Goal: Task Accomplishment & Management: Manage account settings

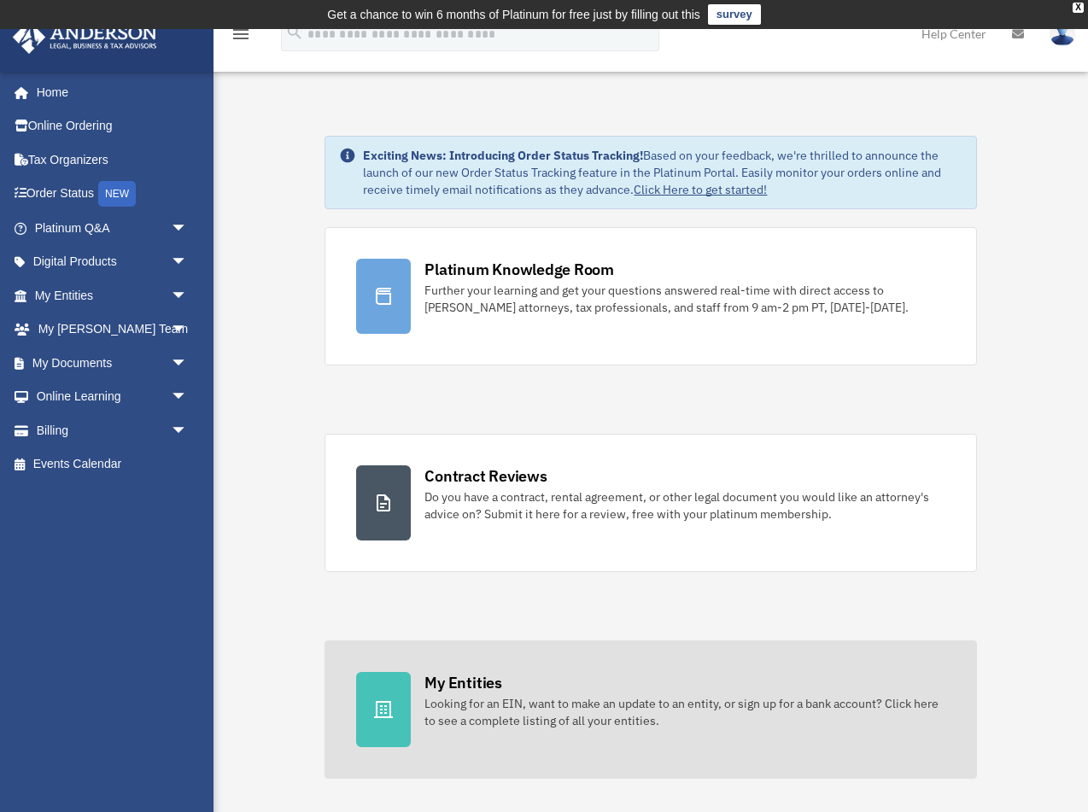
click at [392, 714] on icon at bounding box center [383, 710] width 21 height 21
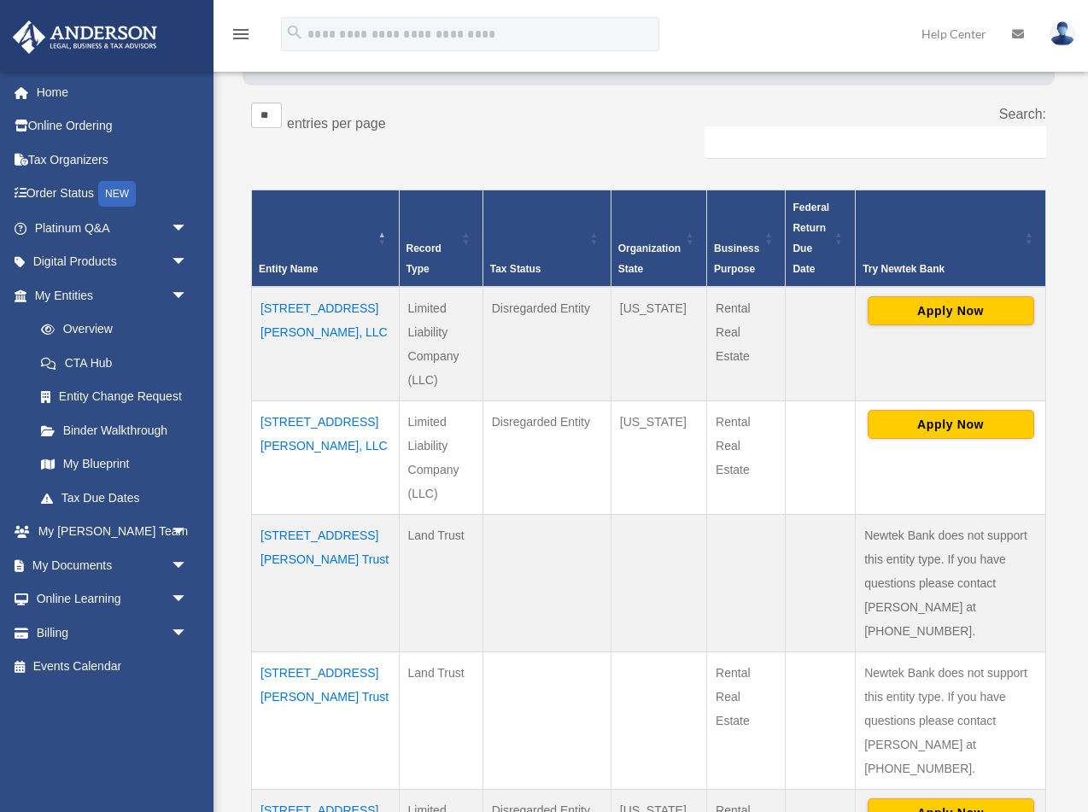
scroll to position [292, 0]
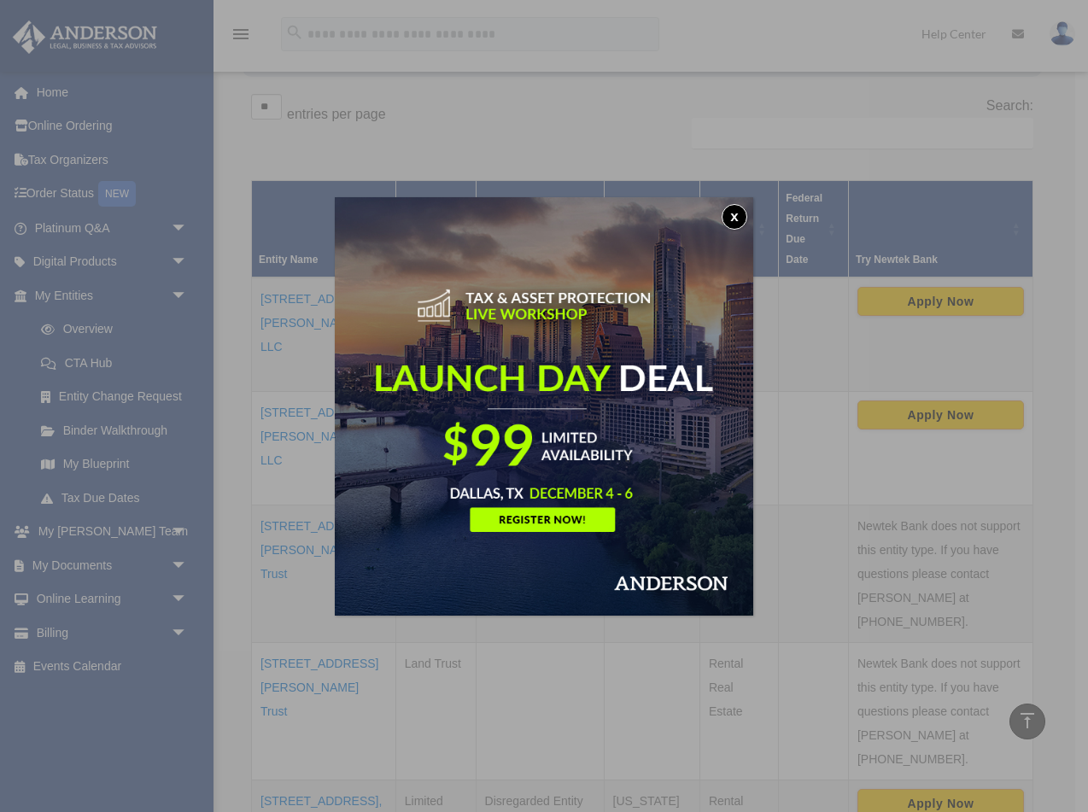
click at [736, 220] on button "x" at bounding box center [735, 217] width 26 height 26
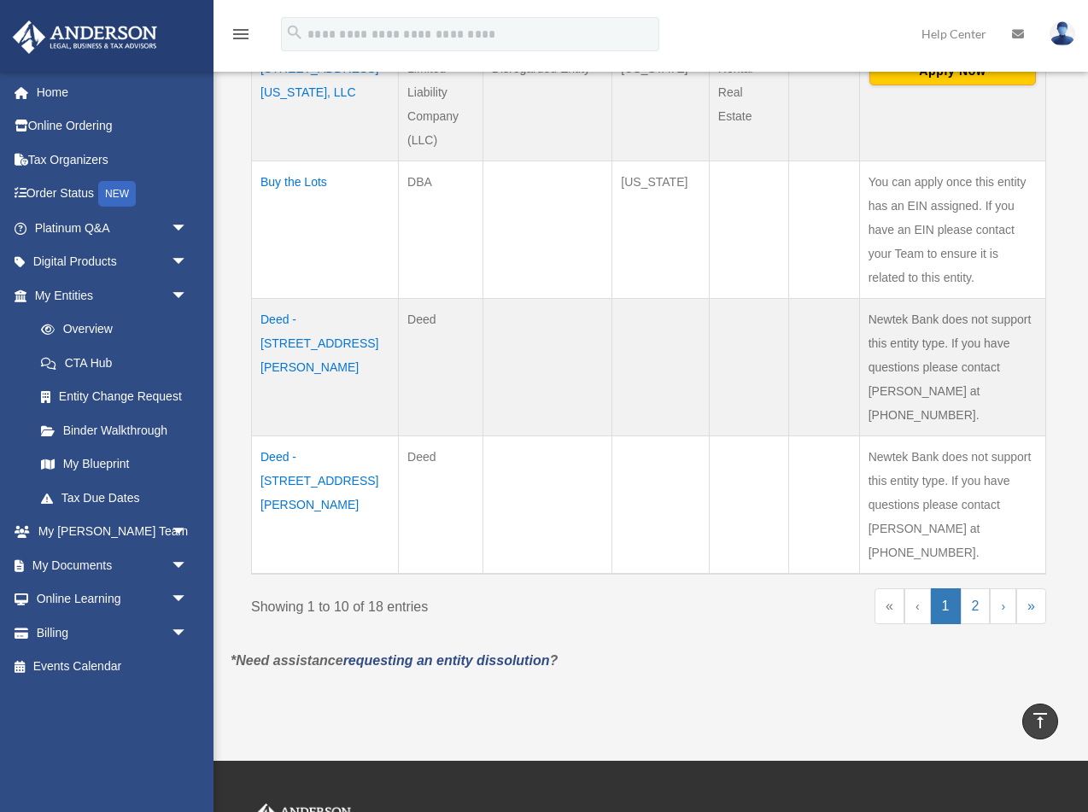
scroll to position [1269, 0]
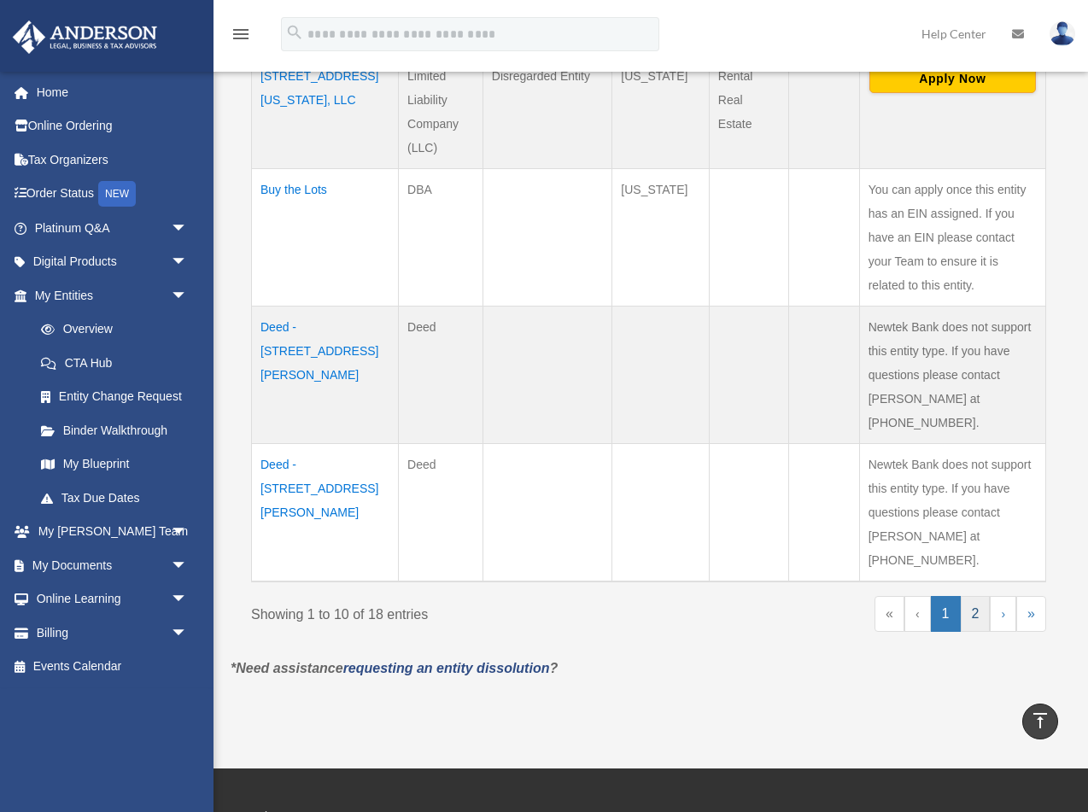
click at [978, 596] on link "2" at bounding box center [976, 614] width 30 height 36
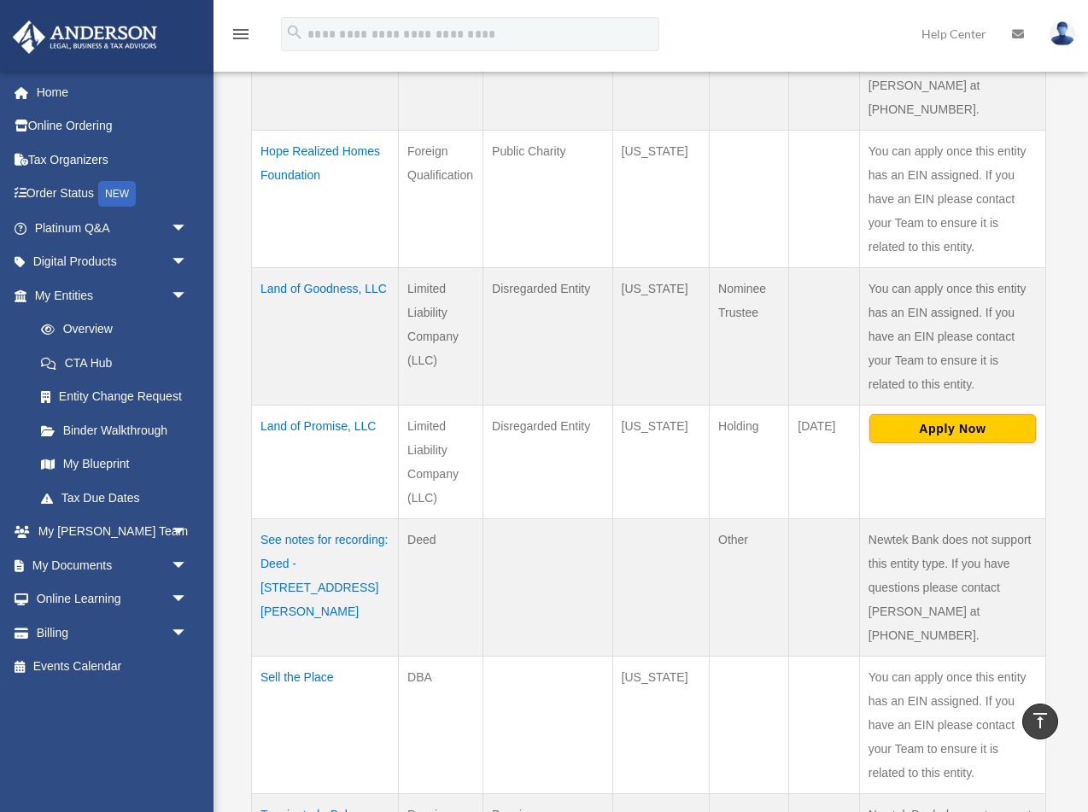
scroll to position [577, 0]
click at [319, 269] on td "Land of Goodness, LLC" at bounding box center [325, 338] width 147 height 138
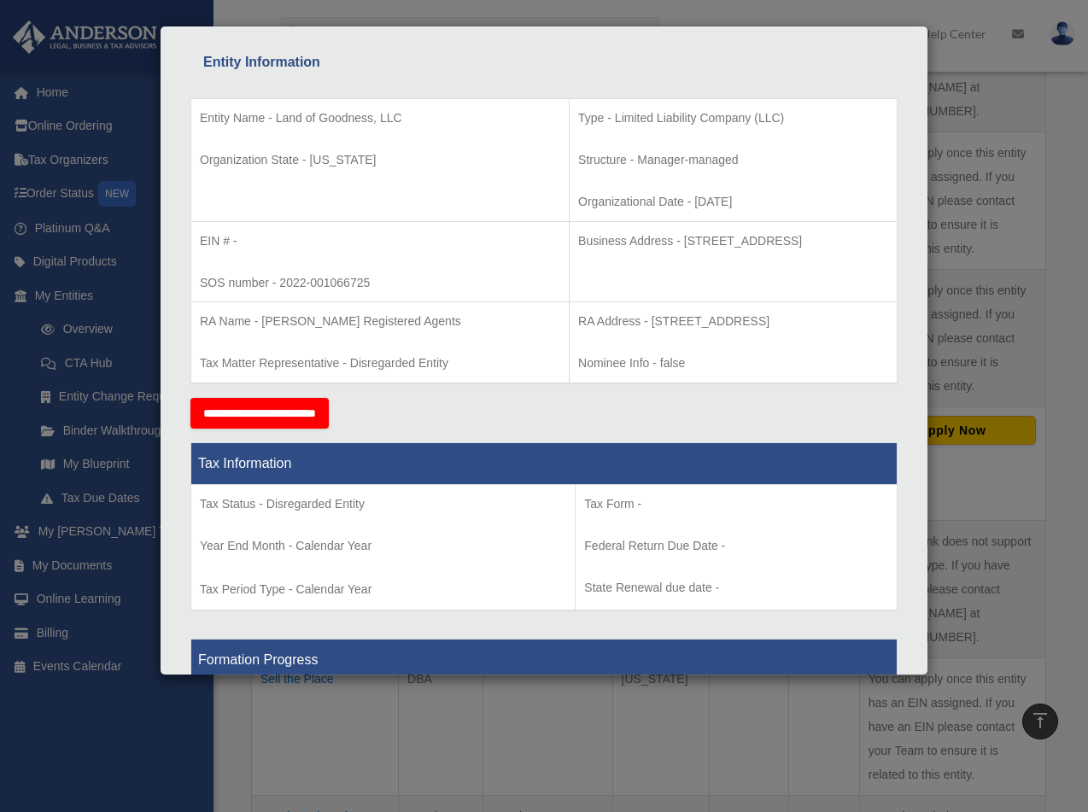
scroll to position [331, 0]
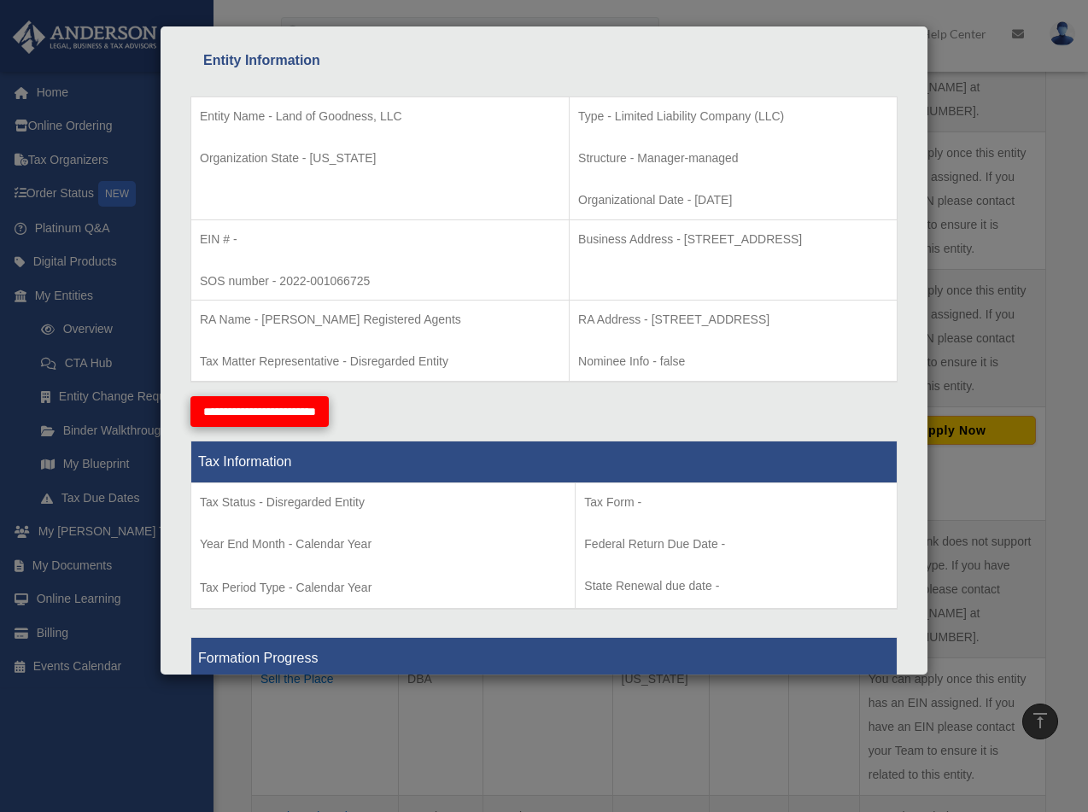
click at [287, 407] on input "**********" at bounding box center [259, 411] width 138 height 31
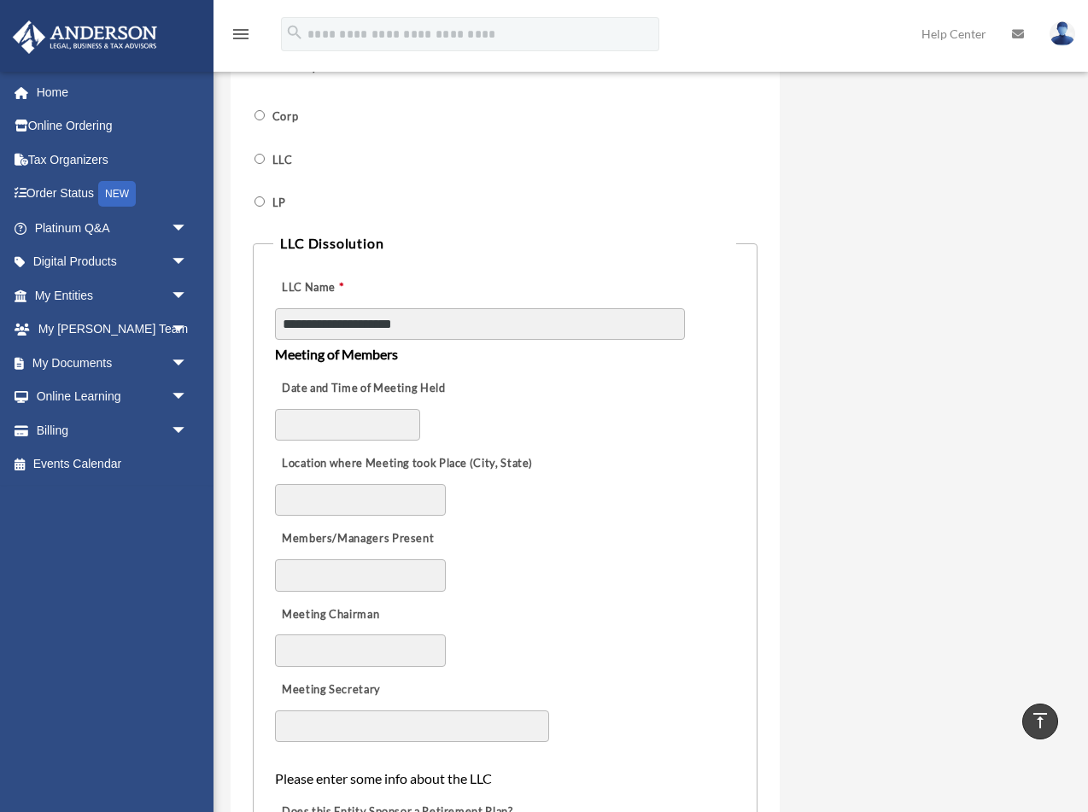
scroll to position [750, 0]
click at [356, 408] on input "Date and Time of Meeting Held" at bounding box center [347, 424] width 145 height 32
type input "*******"
click at [305, 484] on input "Location where Meeting took Place (City, State)" at bounding box center [360, 500] width 171 height 32
type input "**********"
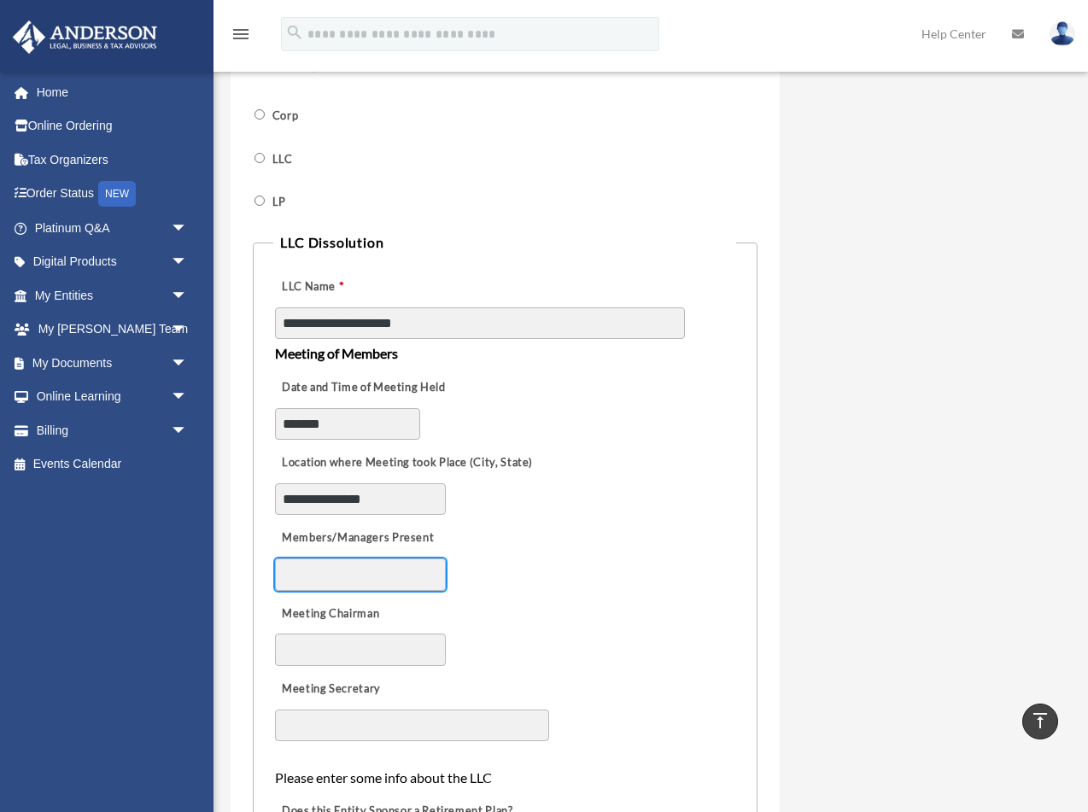
click at [304, 559] on input "Members/Managers Present" at bounding box center [360, 575] width 171 height 32
type input "**********"
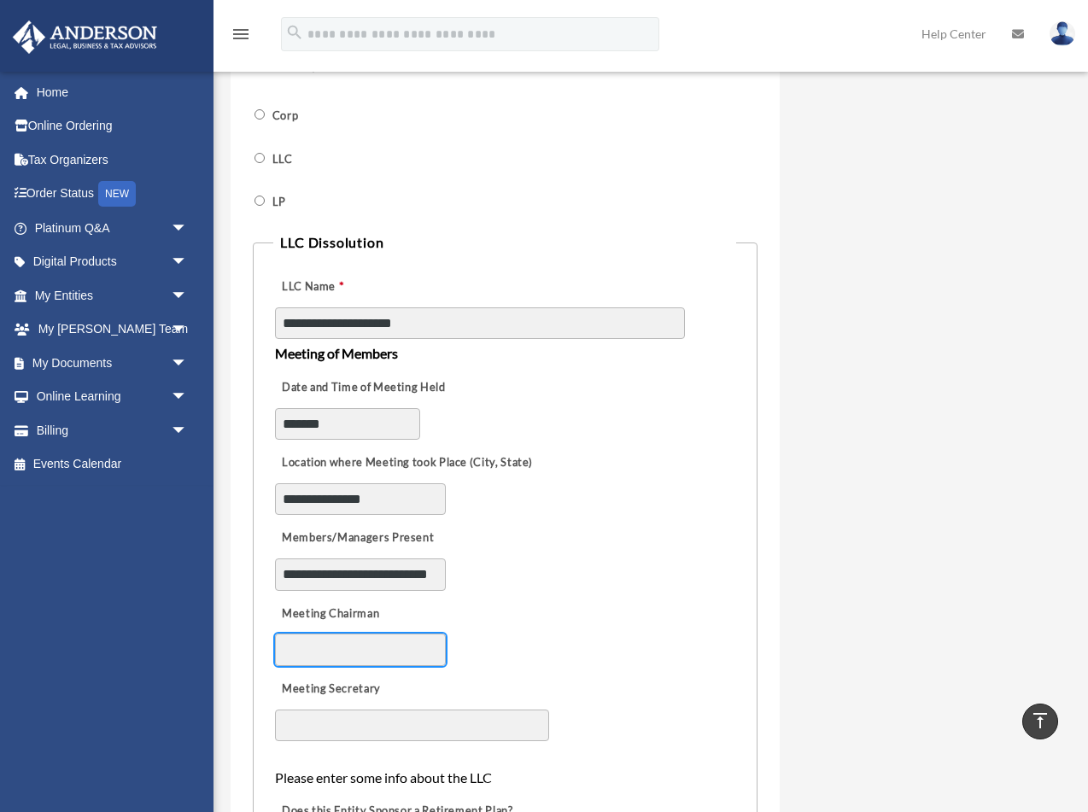
click at [349, 634] on input "Meeting Chairman" at bounding box center [360, 650] width 171 height 32
type input "**********"
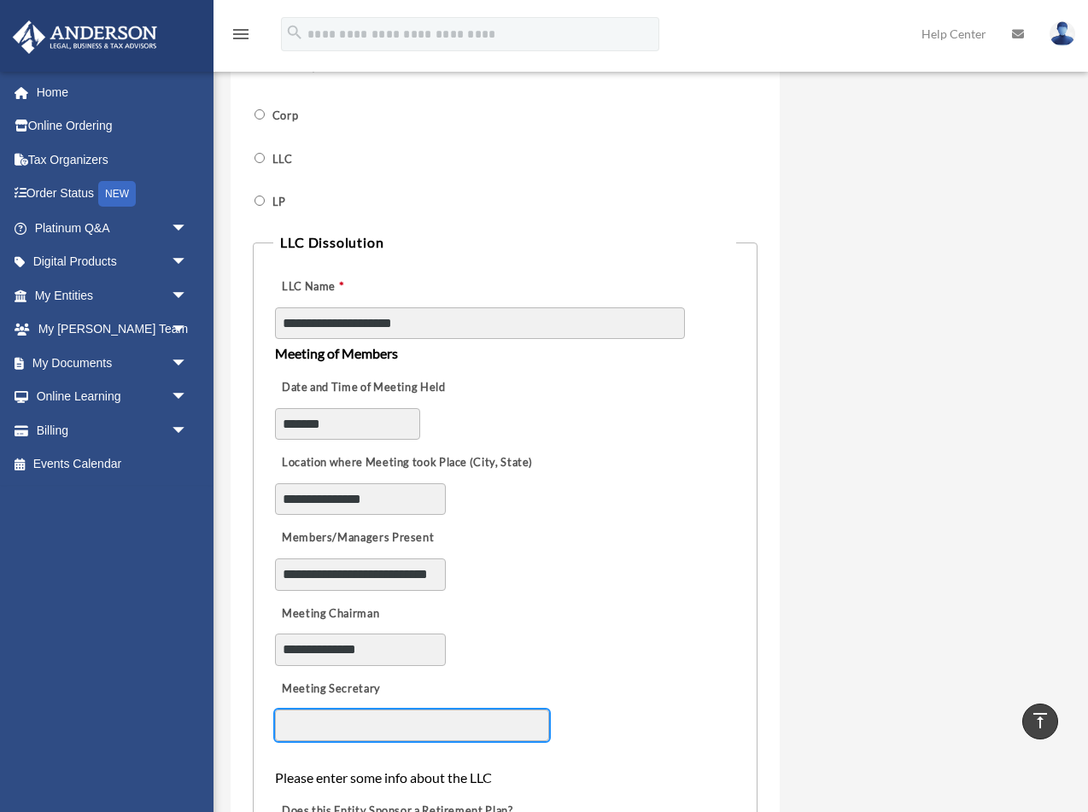
click at [331, 710] on input "Meeting Secretary" at bounding box center [412, 726] width 274 height 32
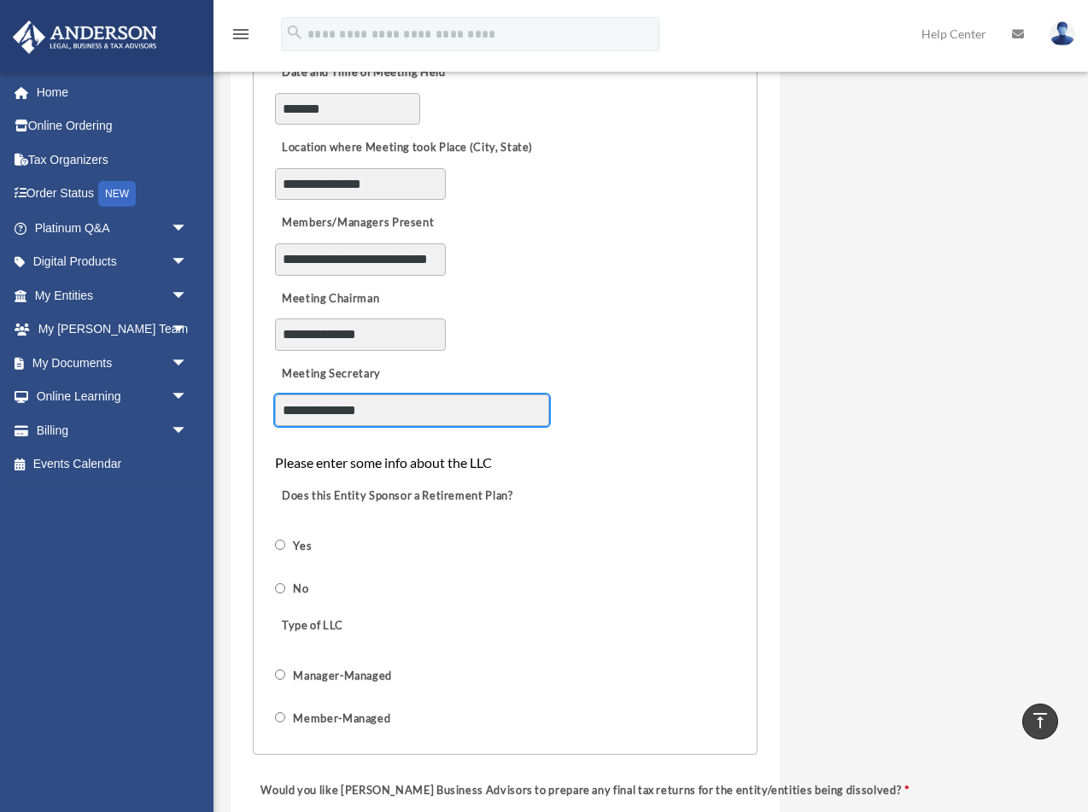
scroll to position [1070, 0]
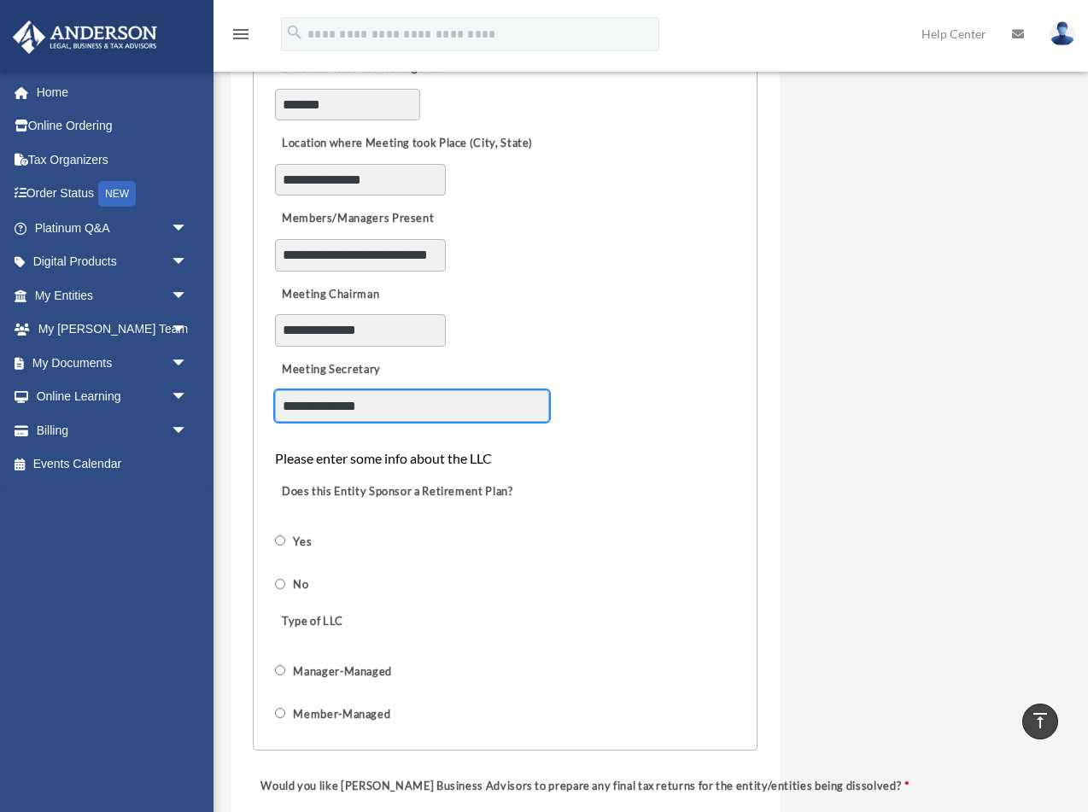
type input "**********"
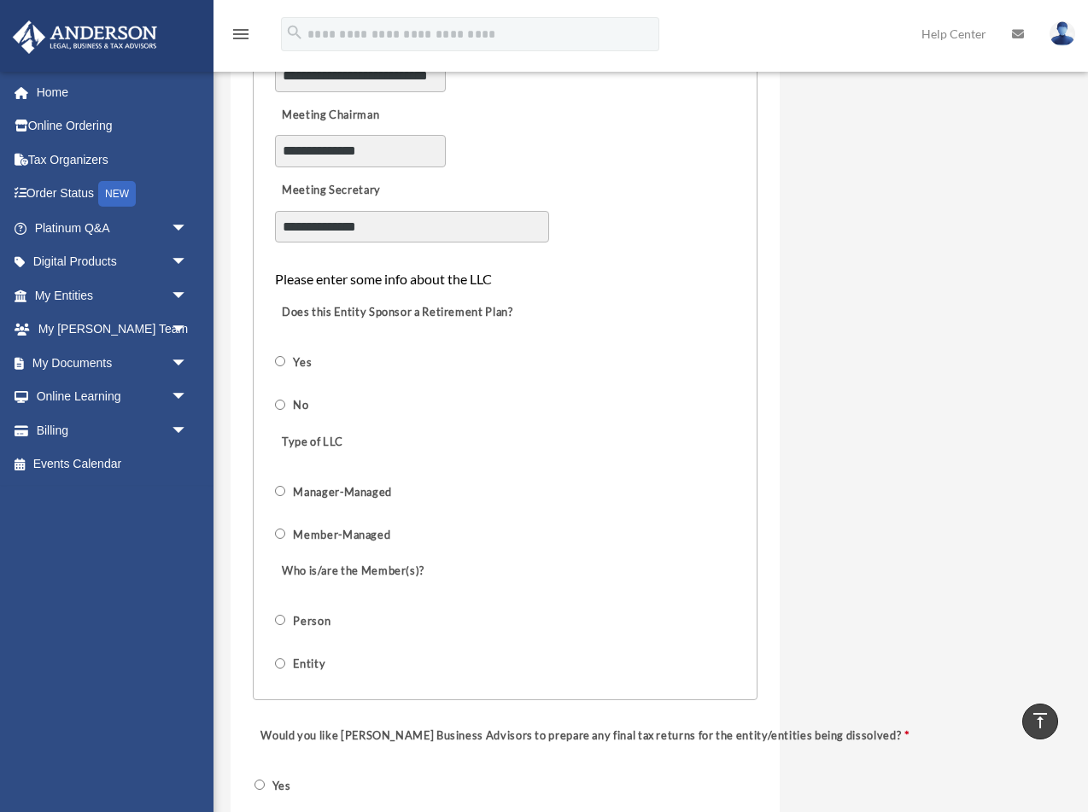
scroll to position [1252, 0]
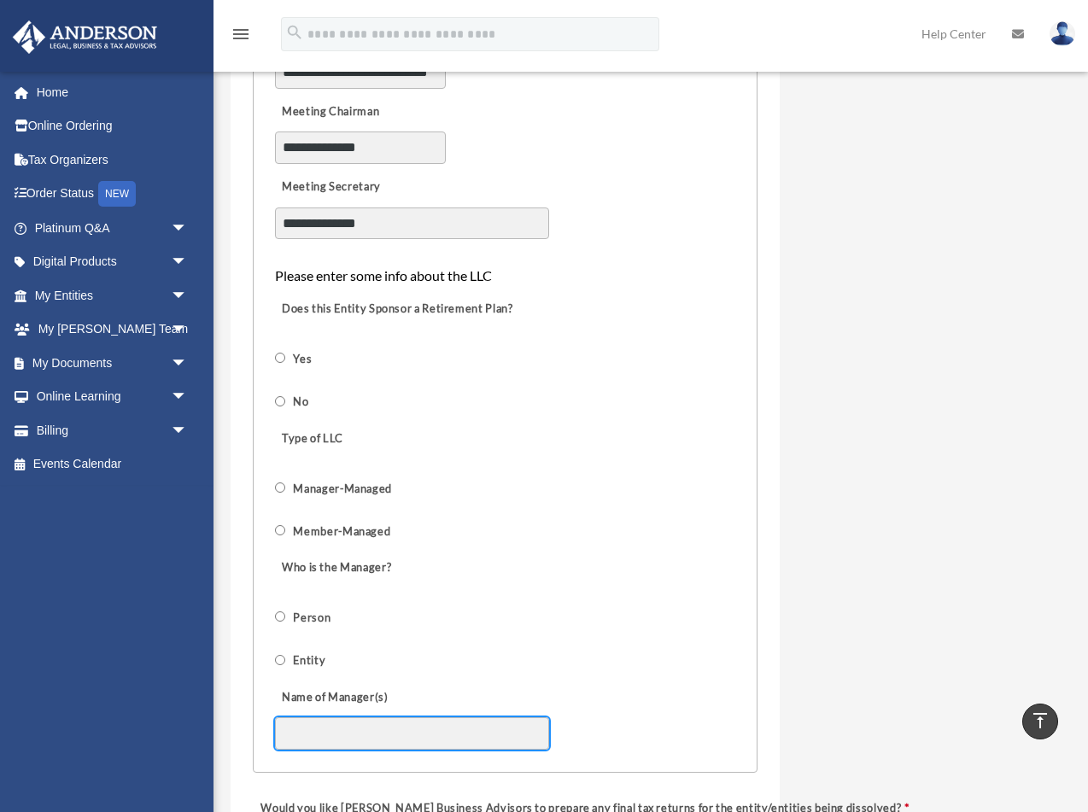
click at [349, 718] on input "Name of Manager(s)" at bounding box center [412, 734] width 274 height 32
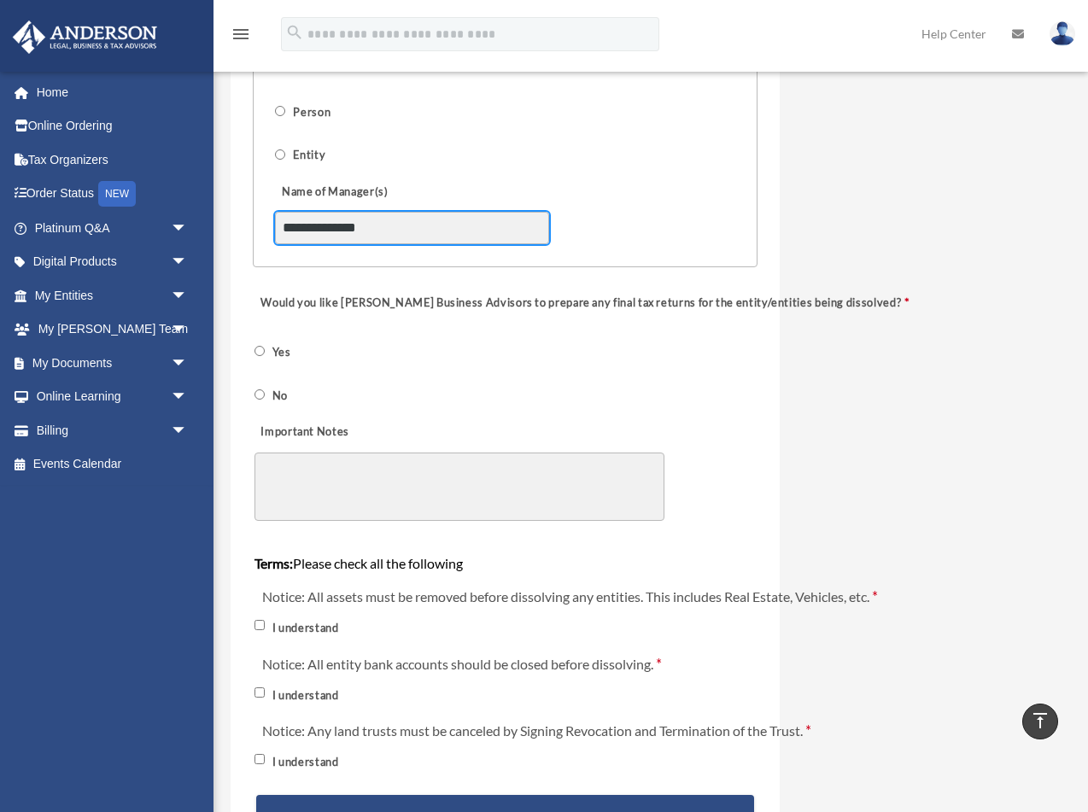
scroll to position [1758, 0]
type input "**********"
click at [348, 453] on textarea "Important Notes" at bounding box center [460, 487] width 410 height 68
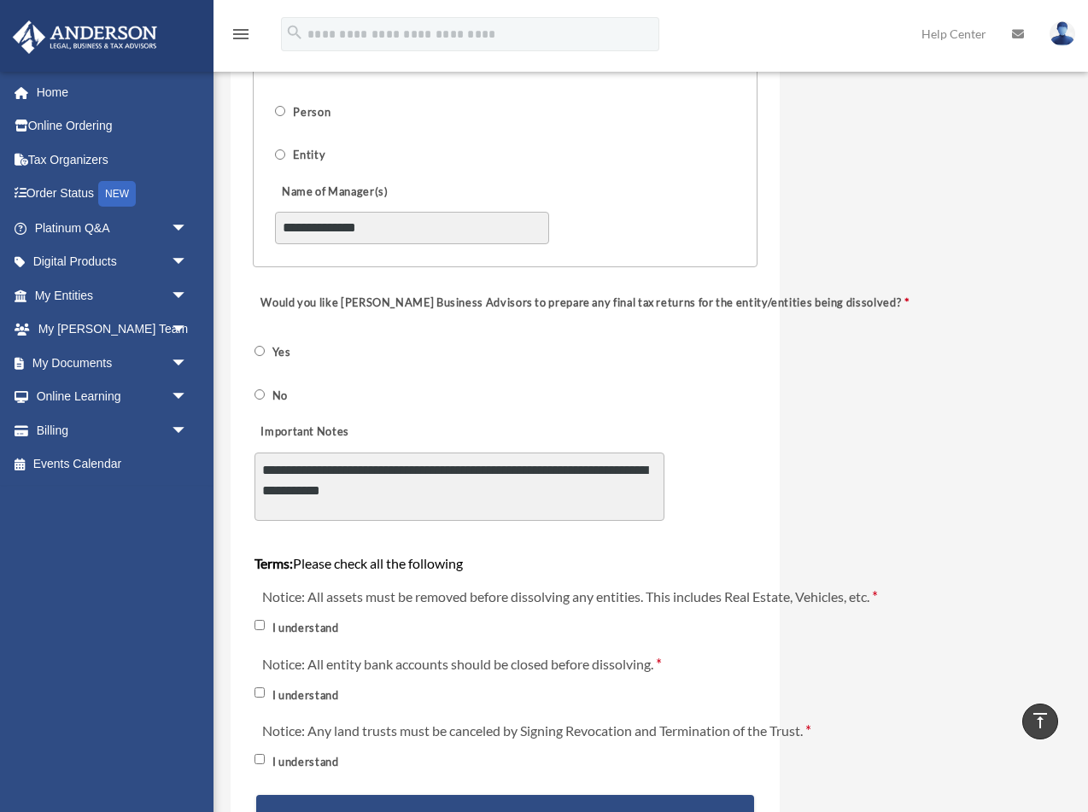
type textarea "**********"
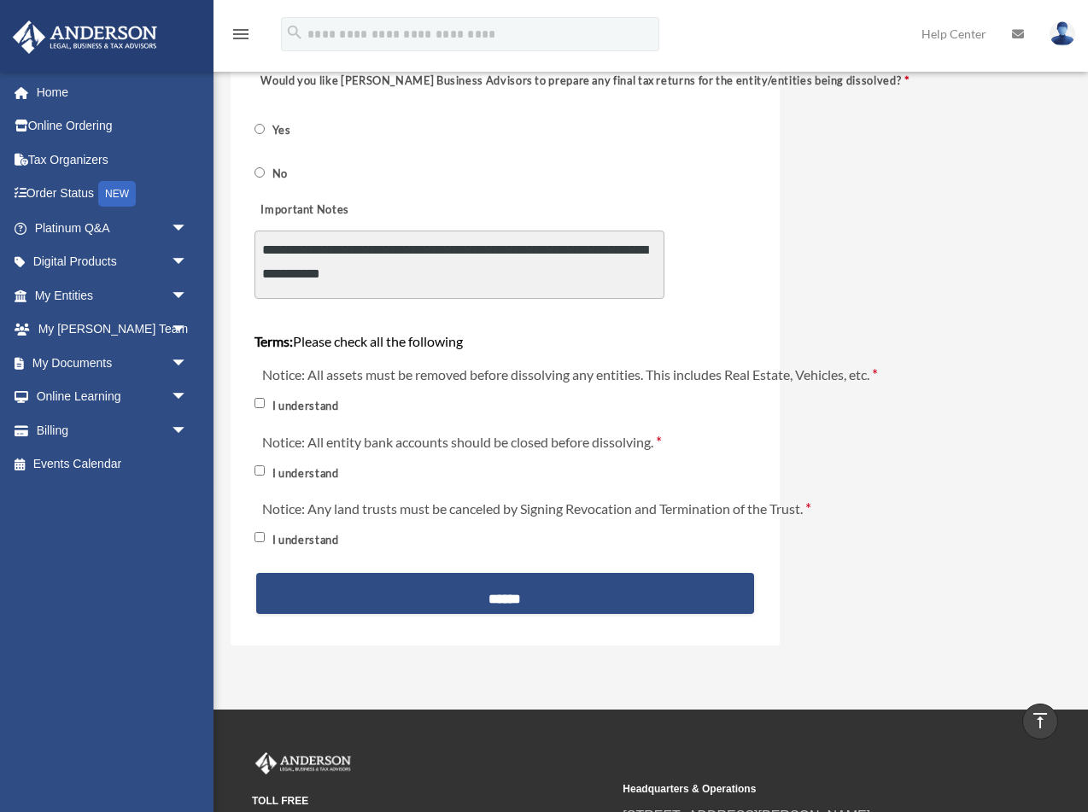
scroll to position [1982, 1]
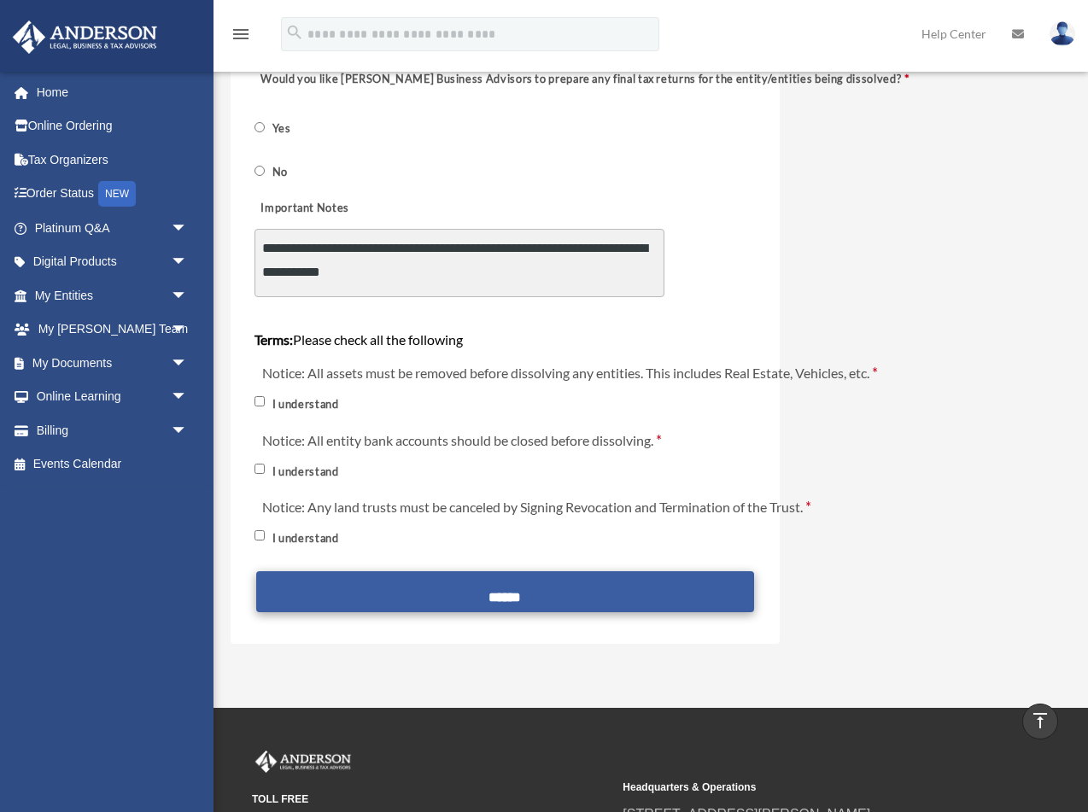
click at [501, 571] on input "******" at bounding box center [505, 591] width 498 height 41
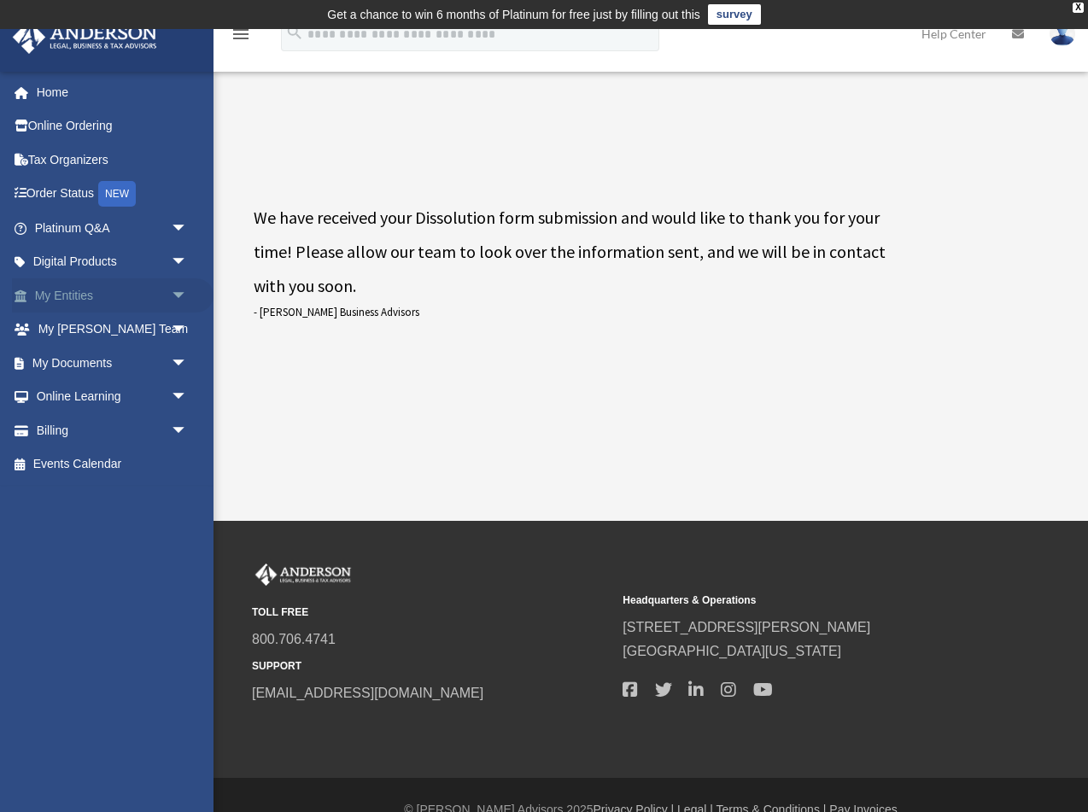
click at [78, 295] on link "My Entities arrow_drop_down" at bounding box center [113, 295] width 202 height 34
click at [178, 290] on span "arrow_drop_down" at bounding box center [188, 295] width 34 height 35
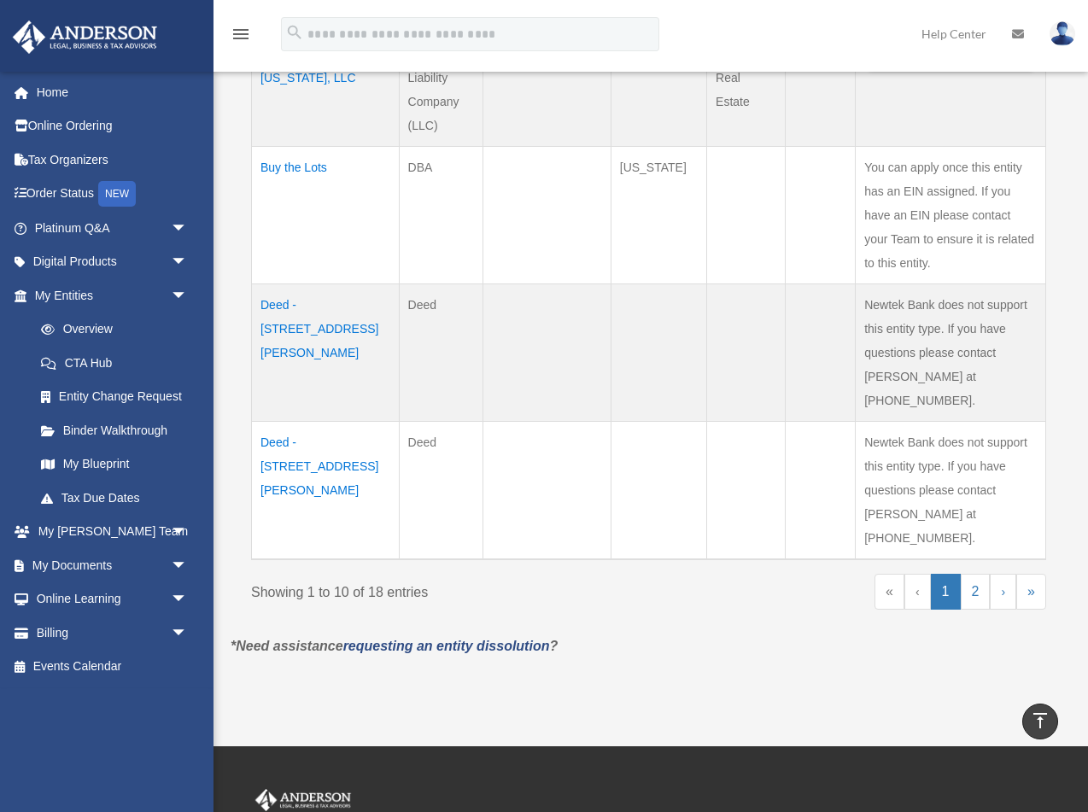
scroll to position [1295, 0]
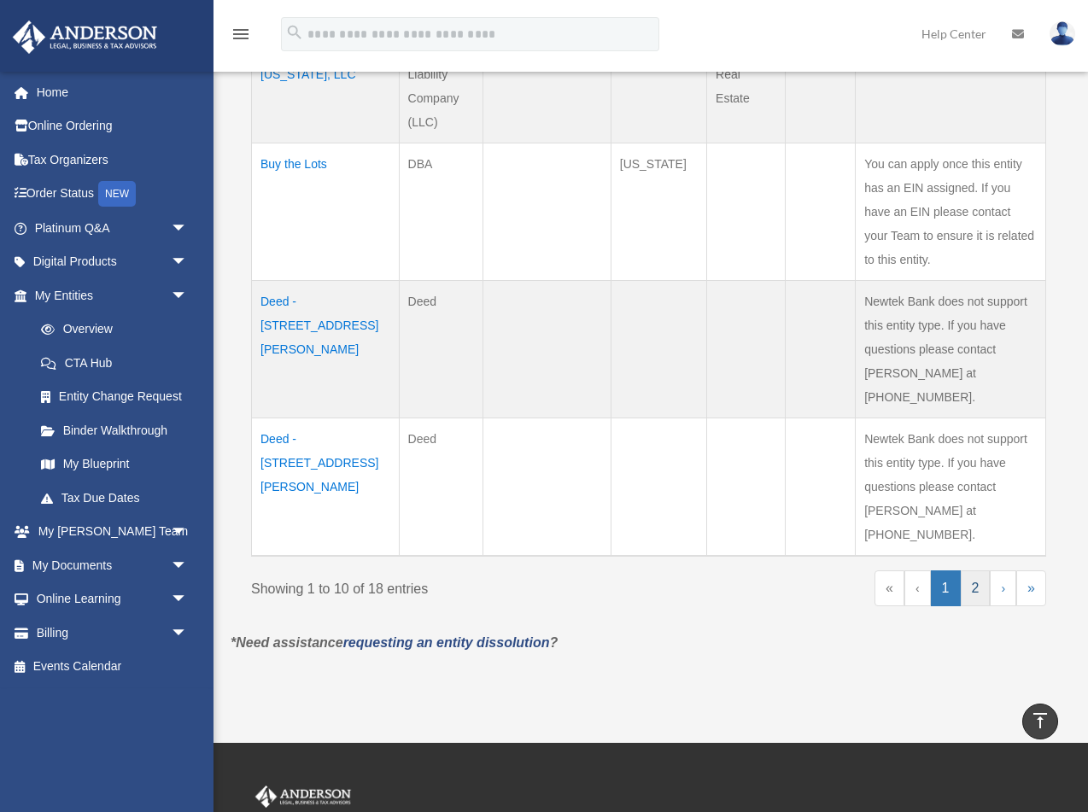
click at [977, 571] on link "2" at bounding box center [976, 589] width 30 height 36
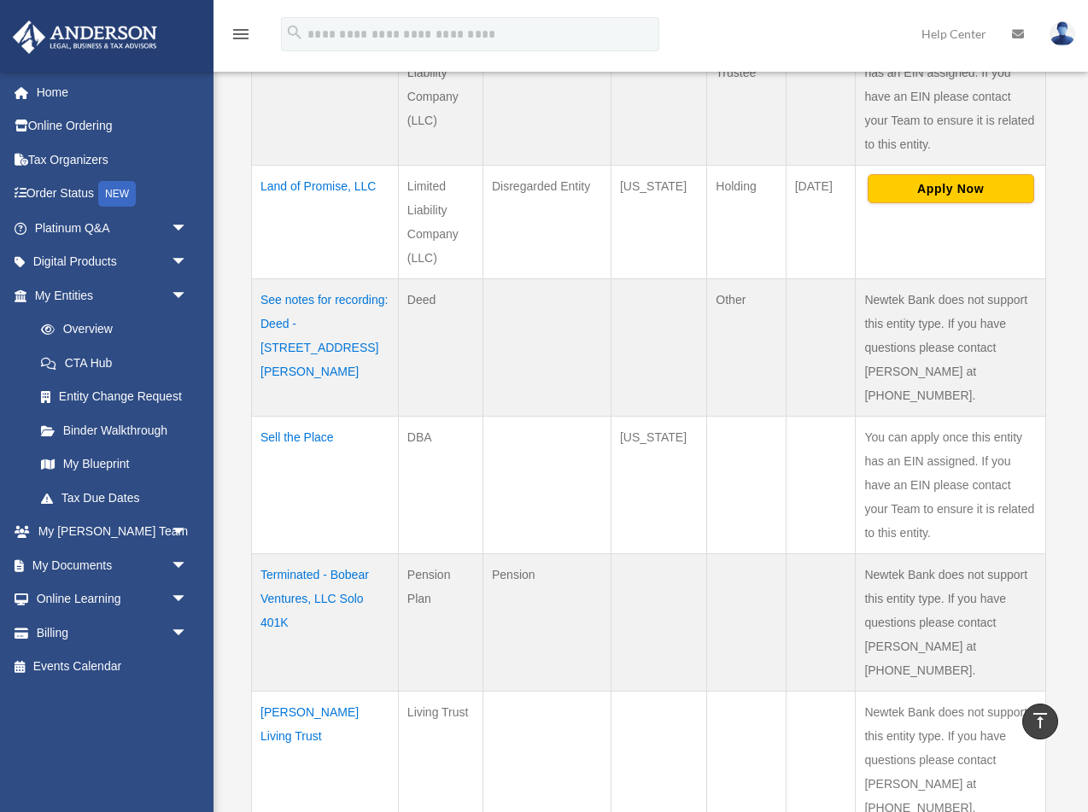
scroll to position [820, 0]
click at [309, 277] on td "See notes for recording: Deed - [STREET_ADDRESS][PERSON_NAME]" at bounding box center [325, 346] width 147 height 138
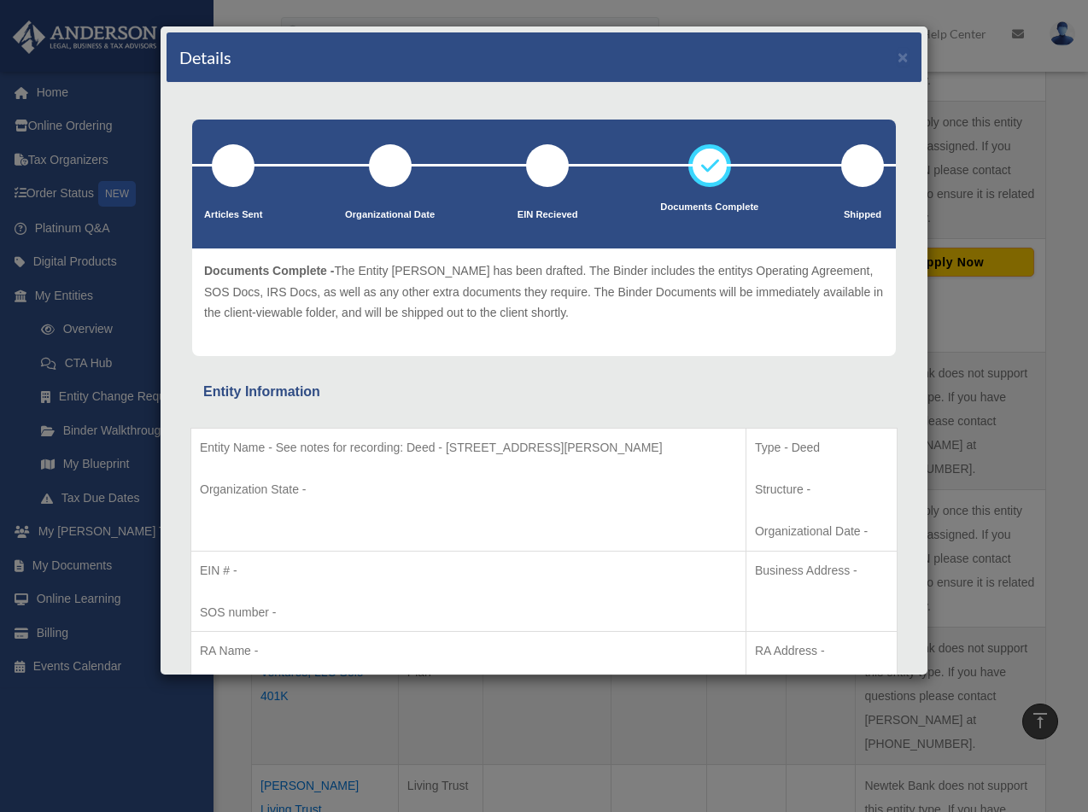
scroll to position [0, 0]
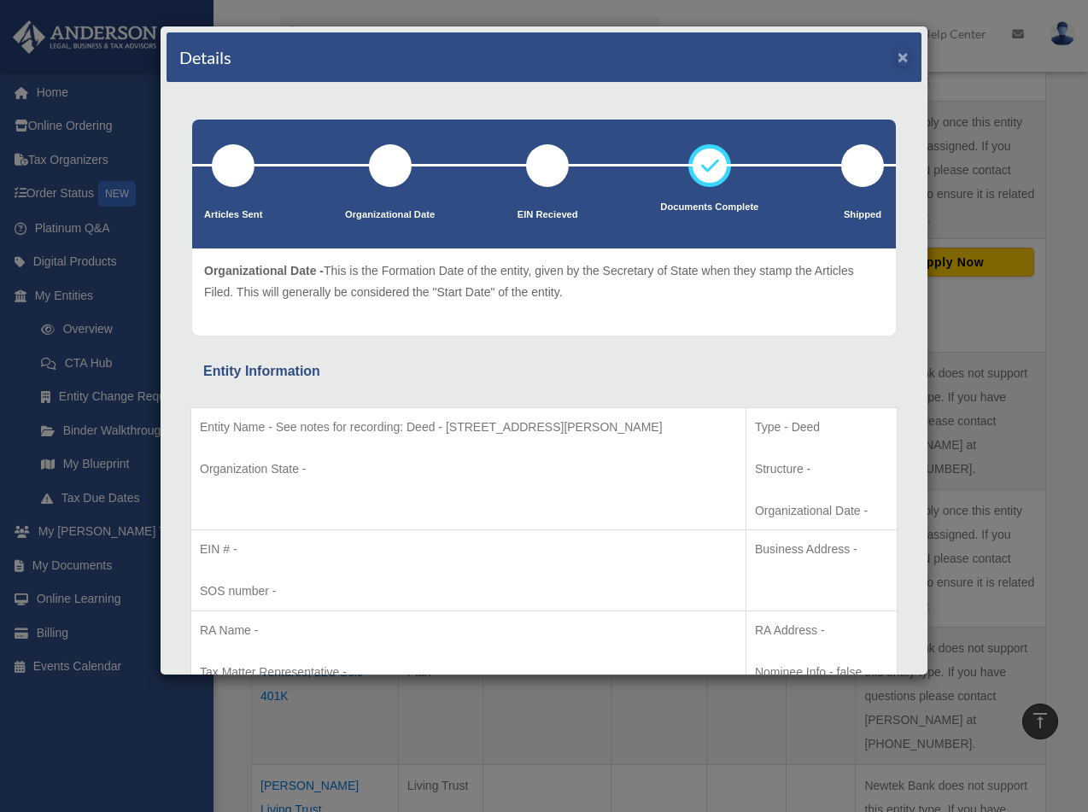
click at [907, 52] on button "×" at bounding box center [903, 57] width 11 height 18
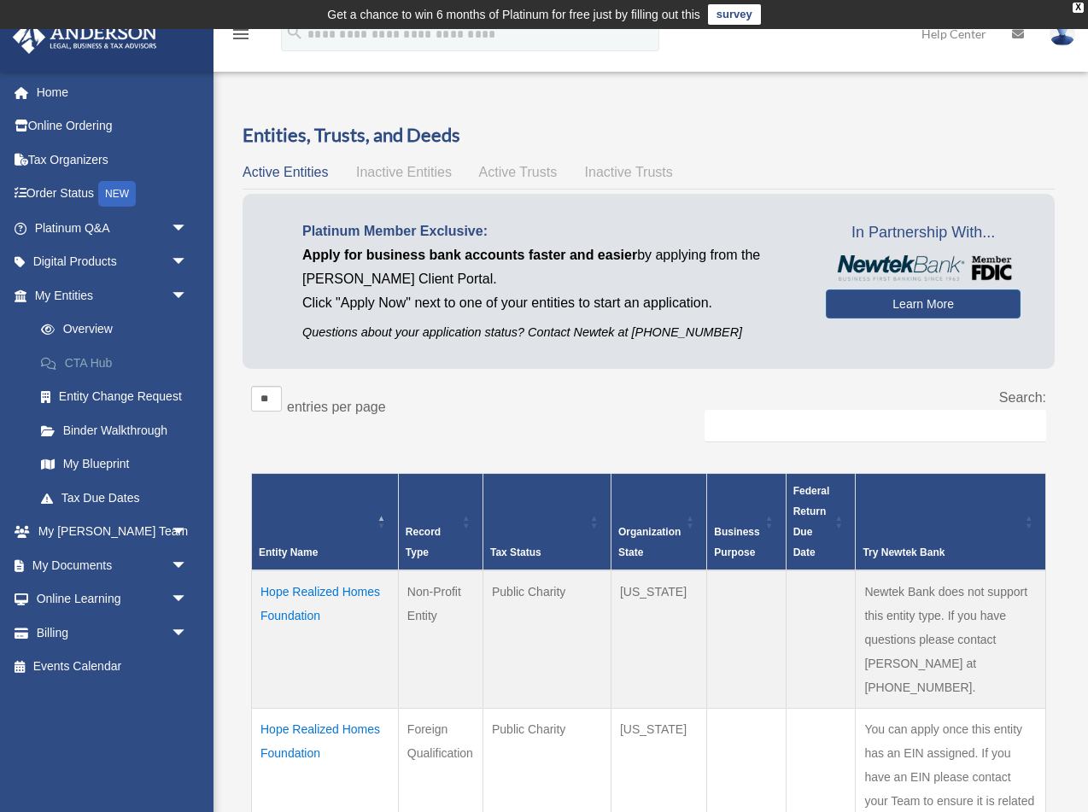
click at [102, 361] on link "CTA Hub" at bounding box center [119, 363] width 190 height 34
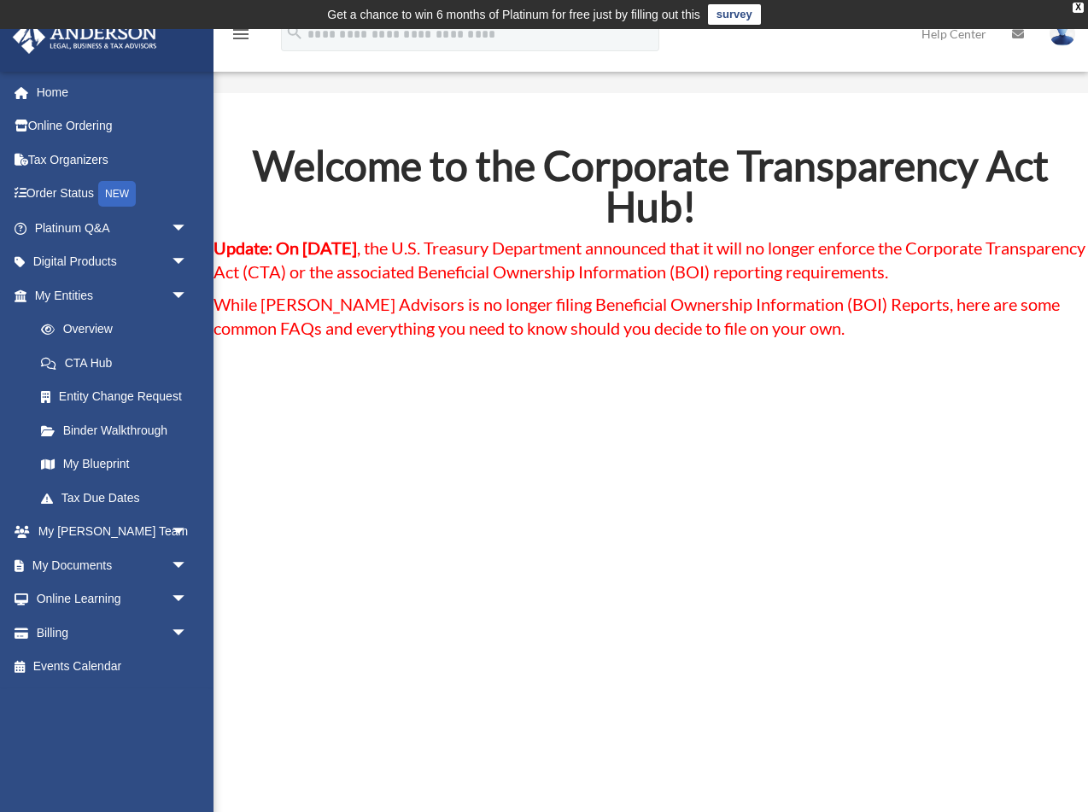
click at [1067, 40] on img at bounding box center [1063, 33] width 26 height 25
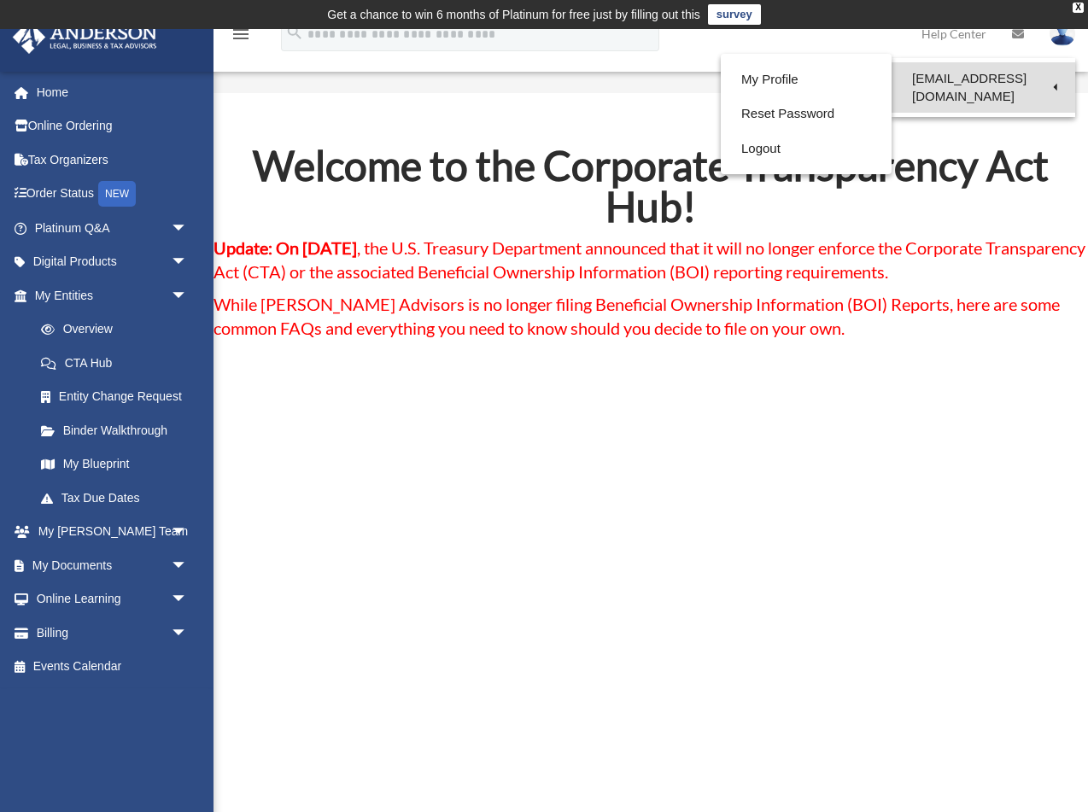
click at [1047, 76] on link "[EMAIL_ADDRESS][DOMAIN_NAME]" at bounding box center [984, 87] width 184 height 50
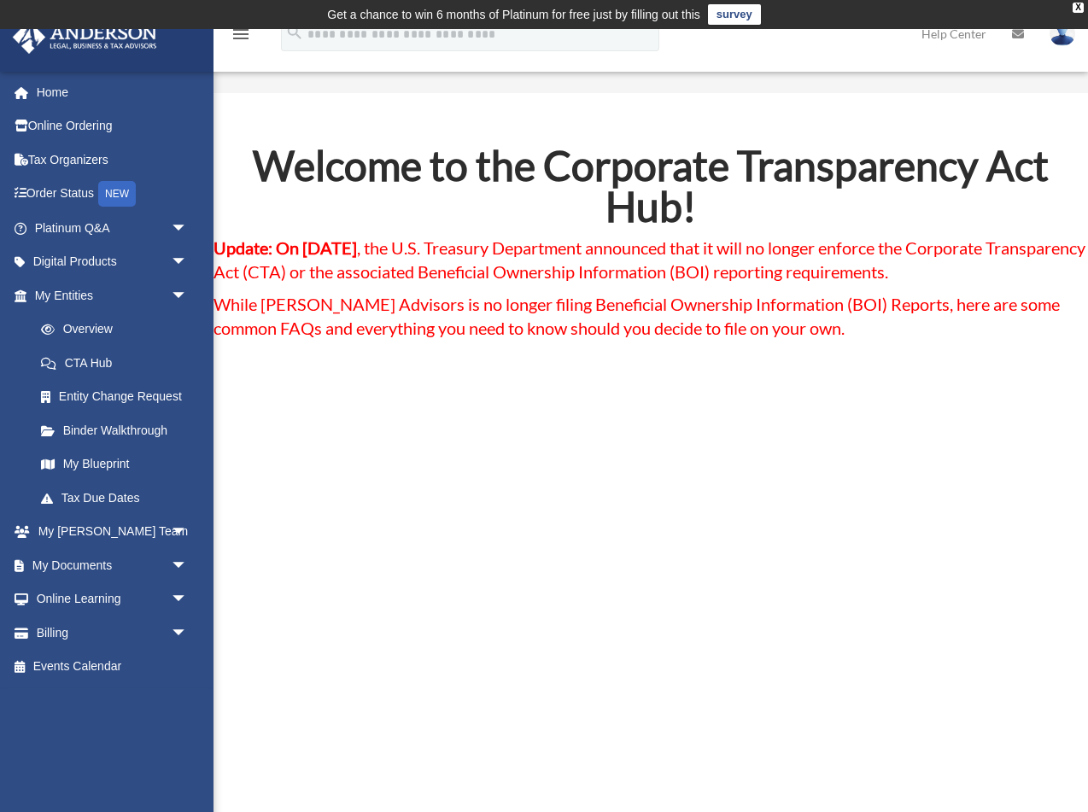
click at [1061, 38] on img at bounding box center [1063, 33] width 26 height 25
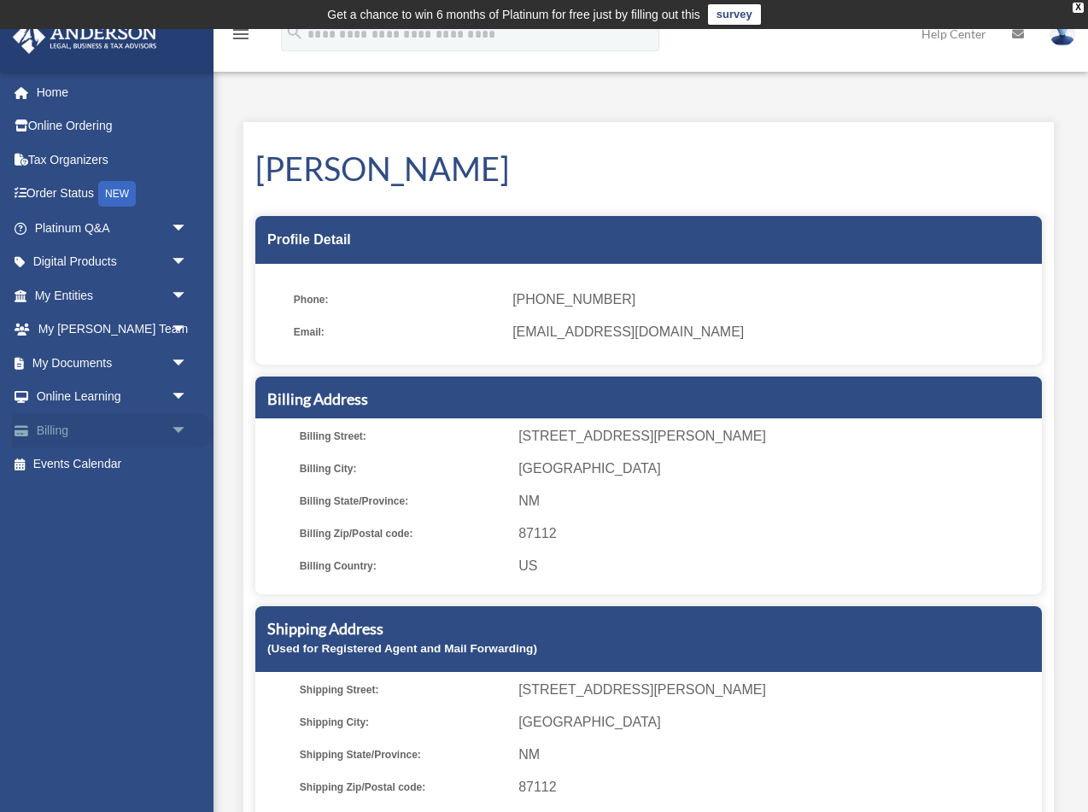
click at [183, 423] on span "arrow_drop_down" at bounding box center [188, 430] width 34 height 35
click at [86, 525] on link "Manage Payments" at bounding box center [119, 533] width 190 height 34
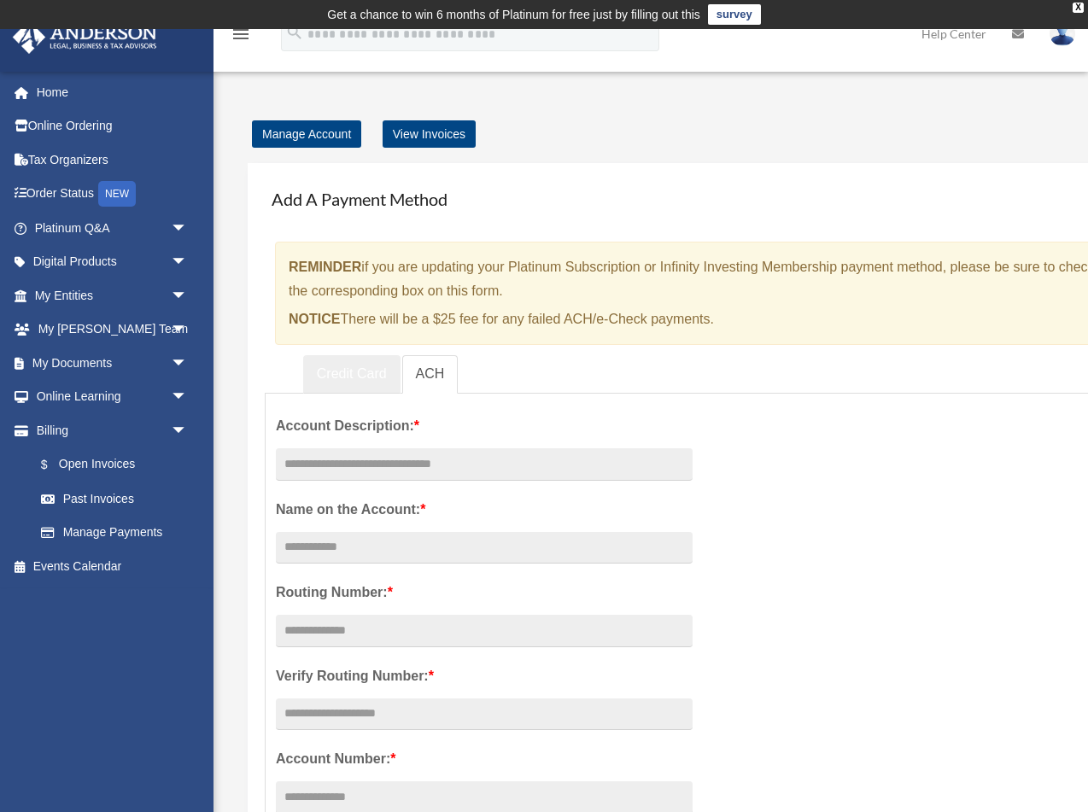
click at [327, 372] on link "Credit Card" at bounding box center [351, 374] width 97 height 38
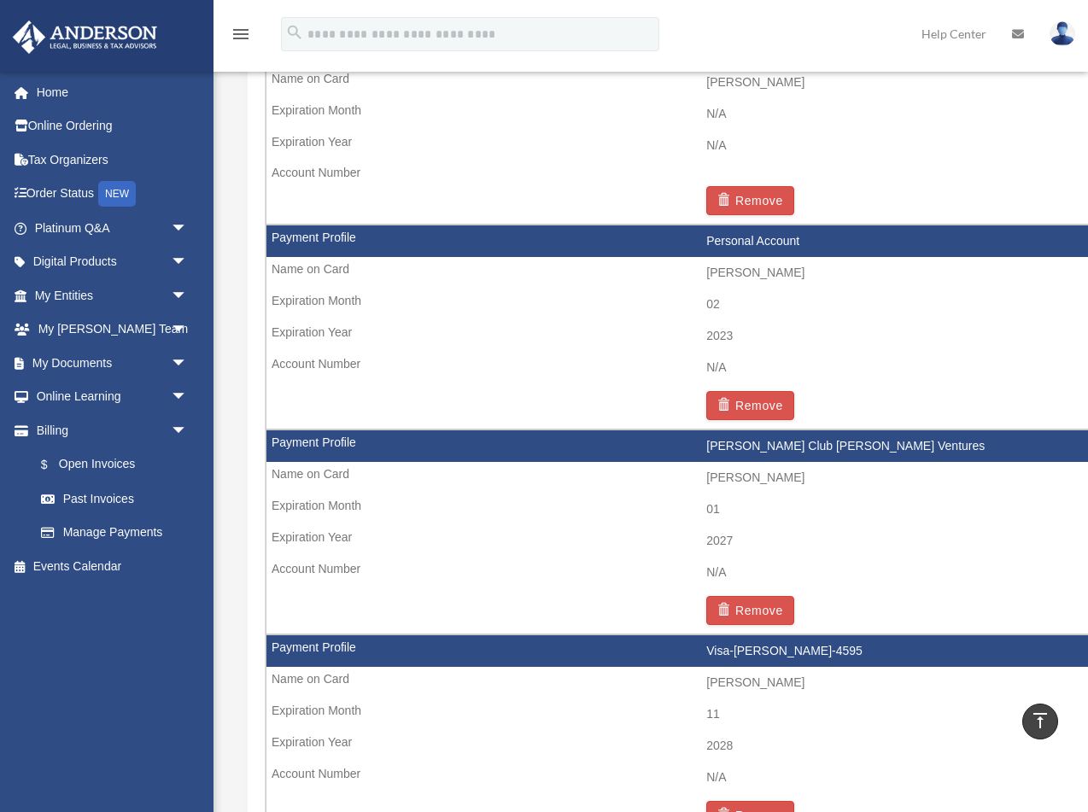
scroll to position [2229, 0]
click at [760, 596] on button "Remove" at bounding box center [750, 610] width 88 height 29
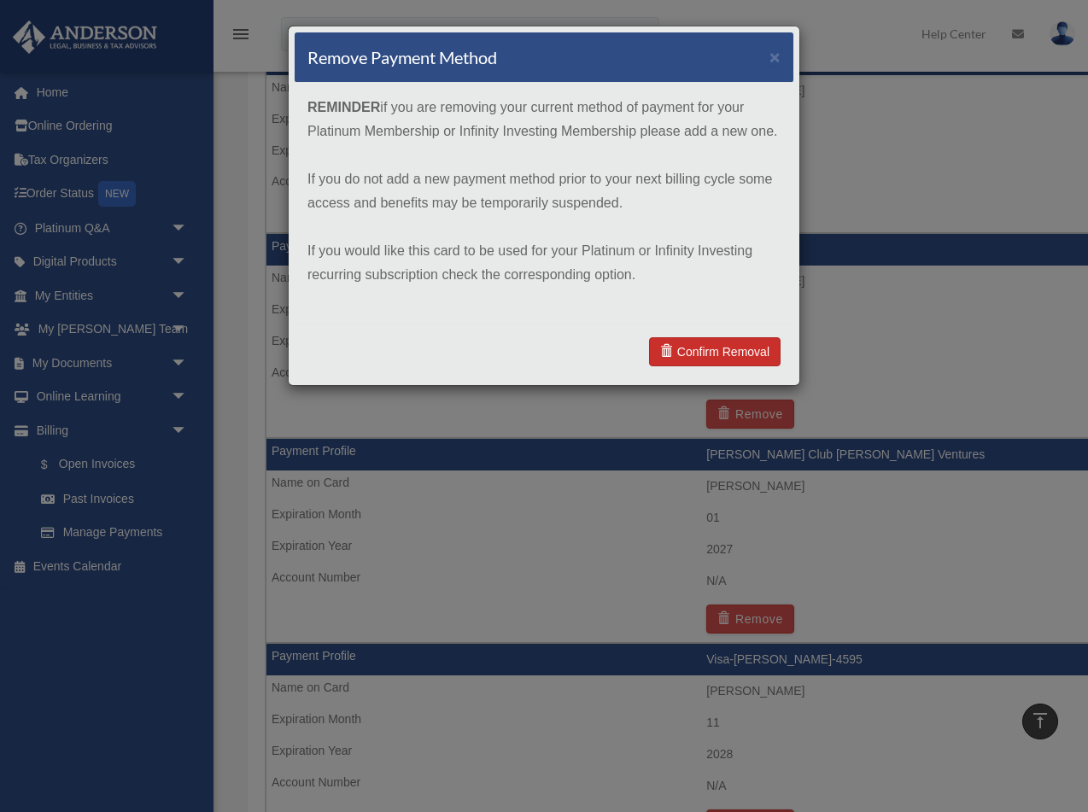
scroll to position [2219, 1]
click at [708, 352] on link "Confirm Removal" at bounding box center [715, 351] width 132 height 29
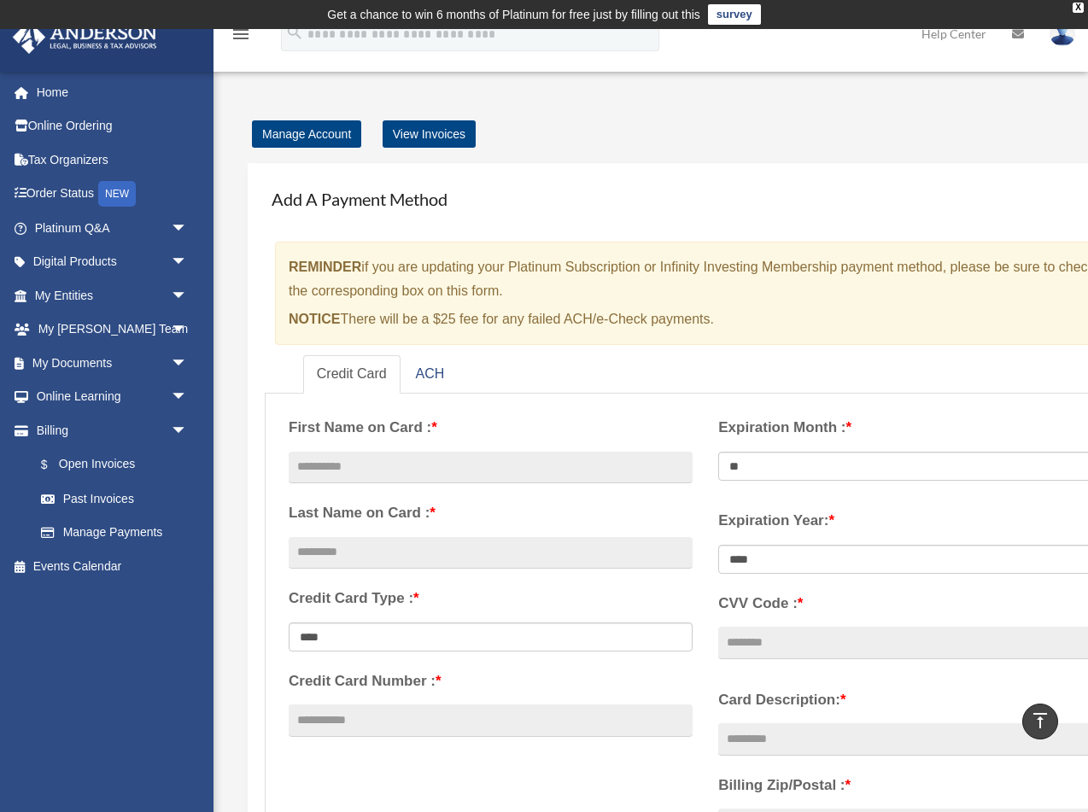
scroll to position [0, 0]
click at [430, 131] on link "View Invoices" at bounding box center [429, 133] width 93 height 27
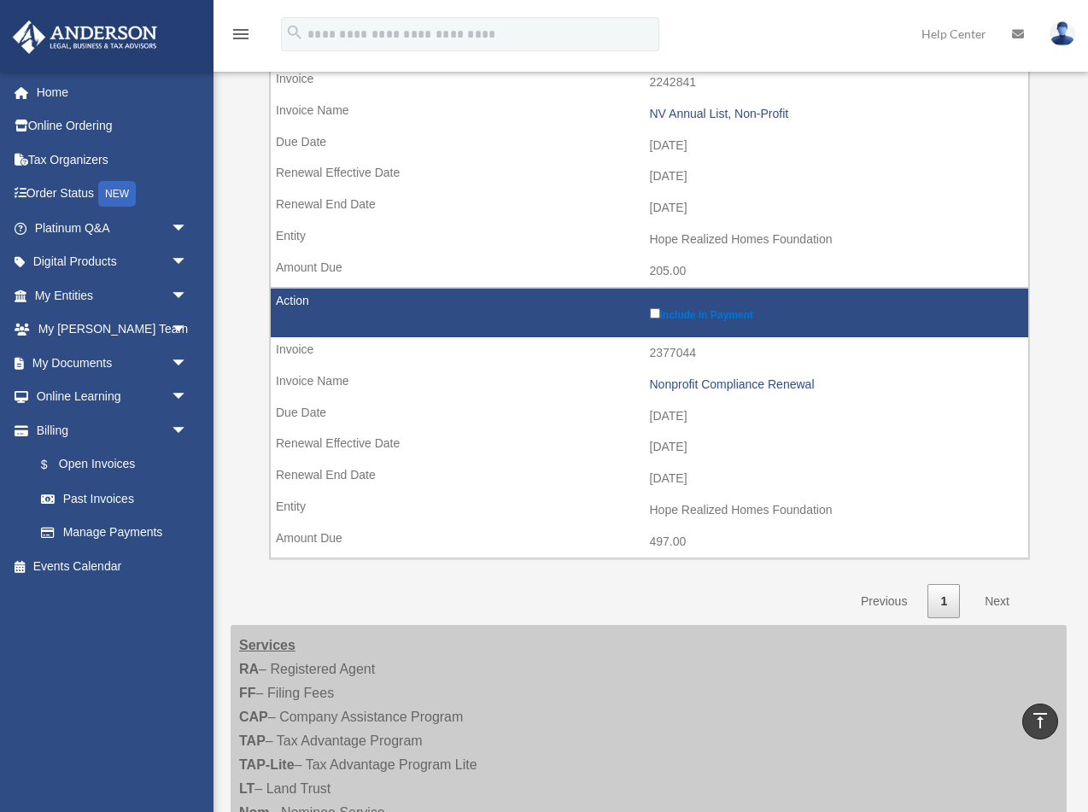
scroll to position [858, 0]
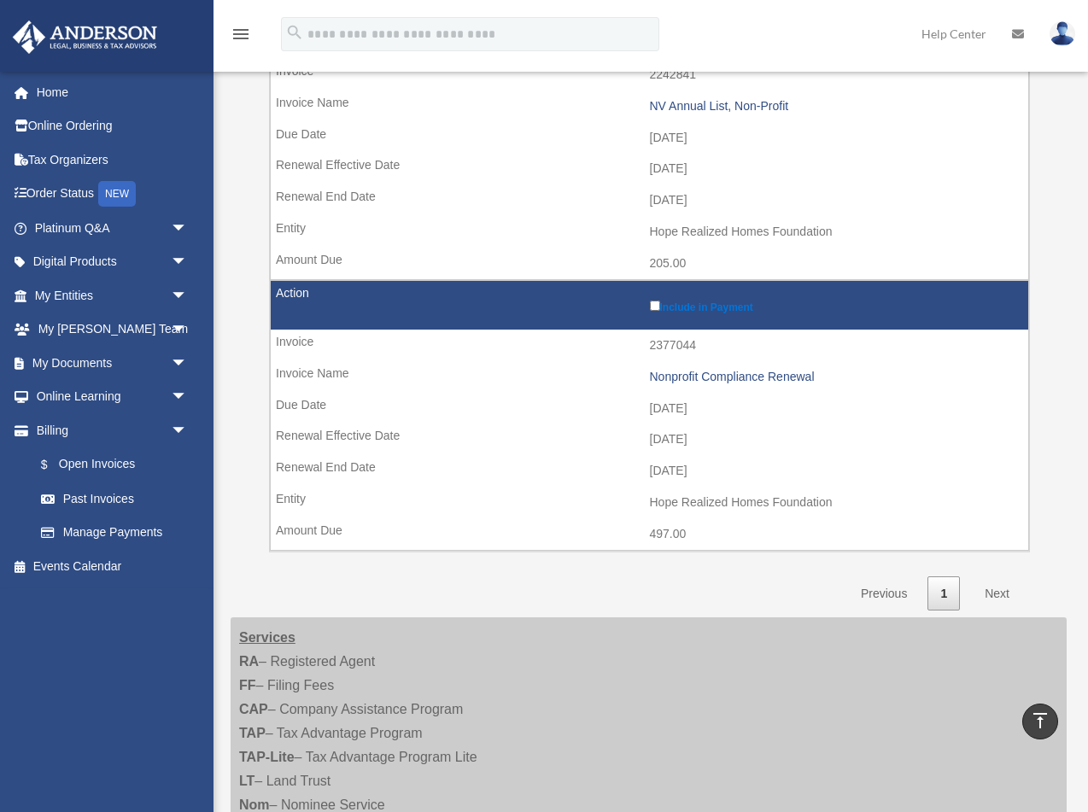
click at [999, 577] on link "Next" at bounding box center [997, 594] width 50 height 35
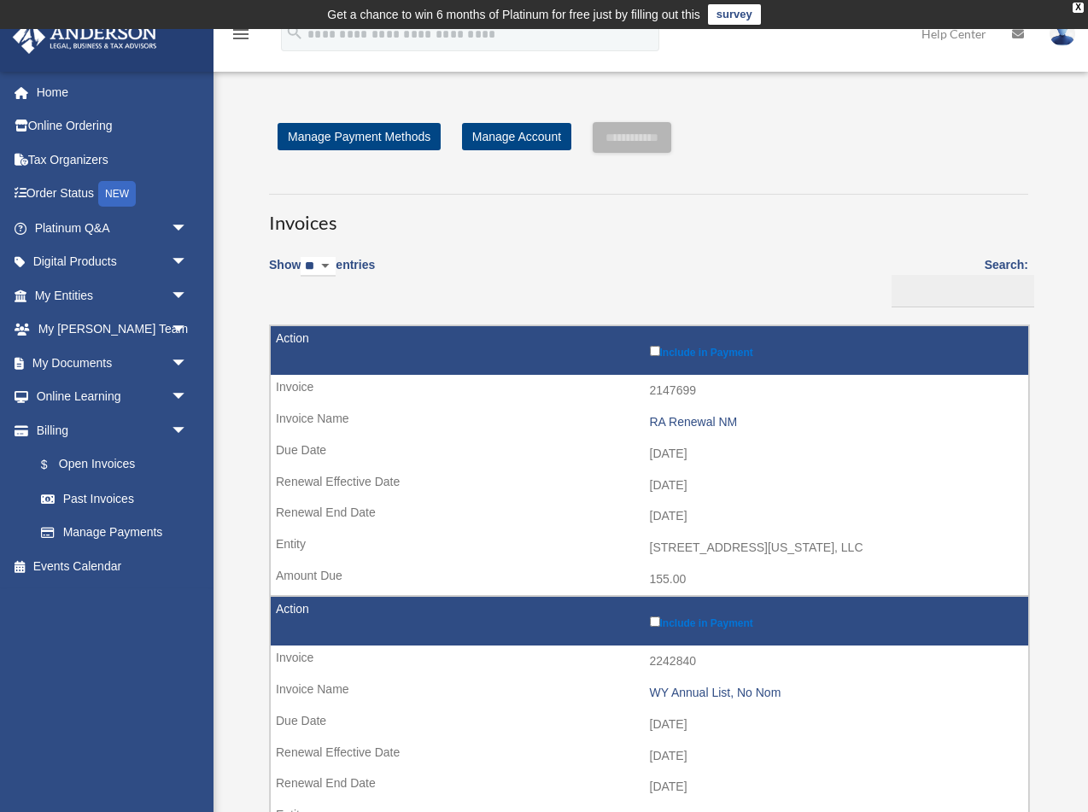
scroll to position [0, 0]
click at [1059, 42] on img at bounding box center [1063, 33] width 26 height 25
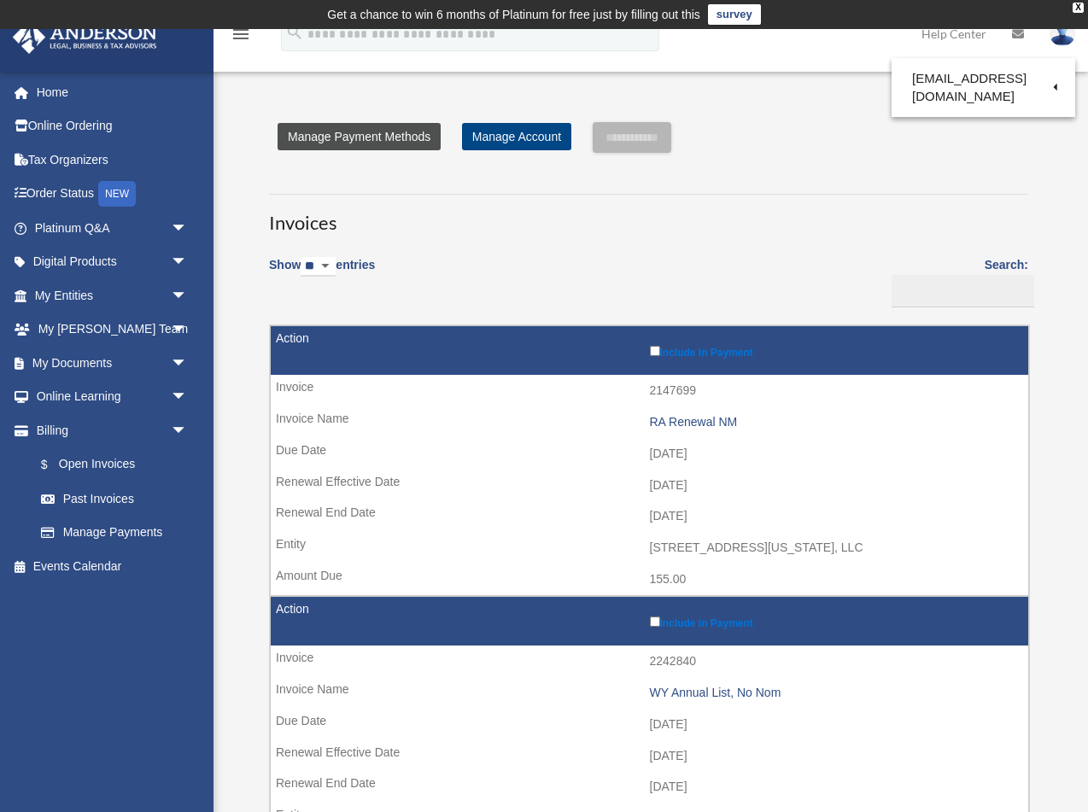
click at [382, 140] on link "Manage Payment Methods" at bounding box center [359, 136] width 163 height 27
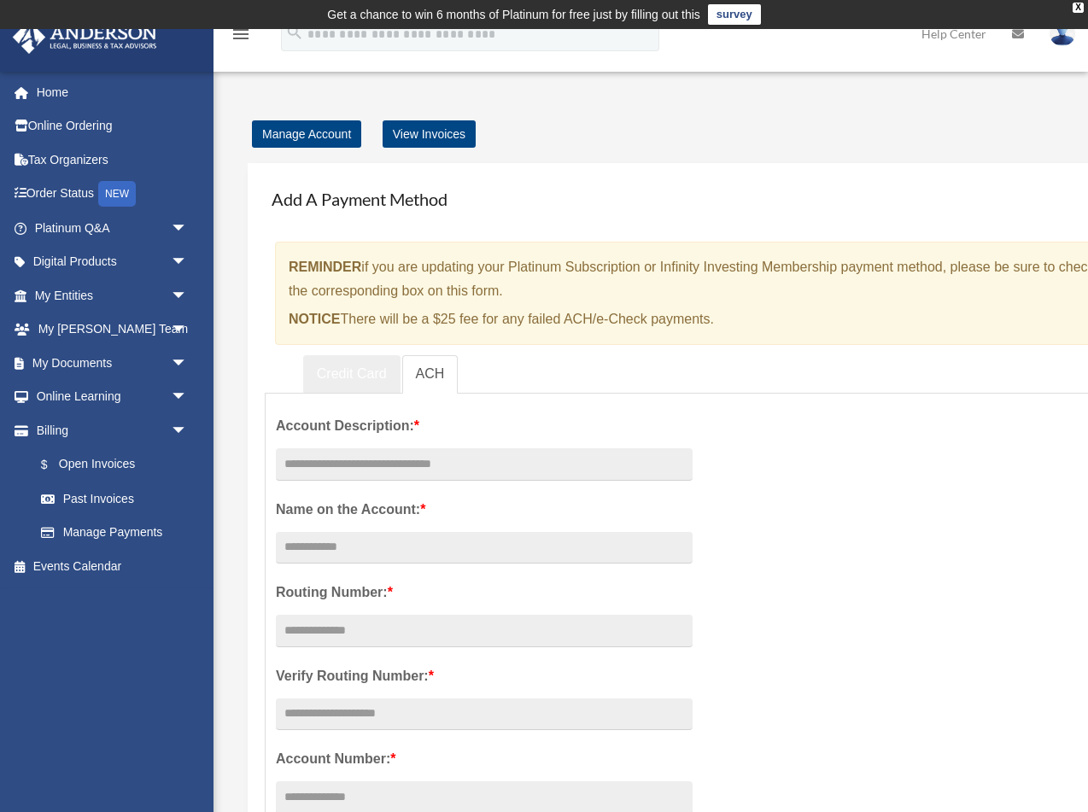
click at [352, 374] on link "Credit Card" at bounding box center [351, 374] width 97 height 38
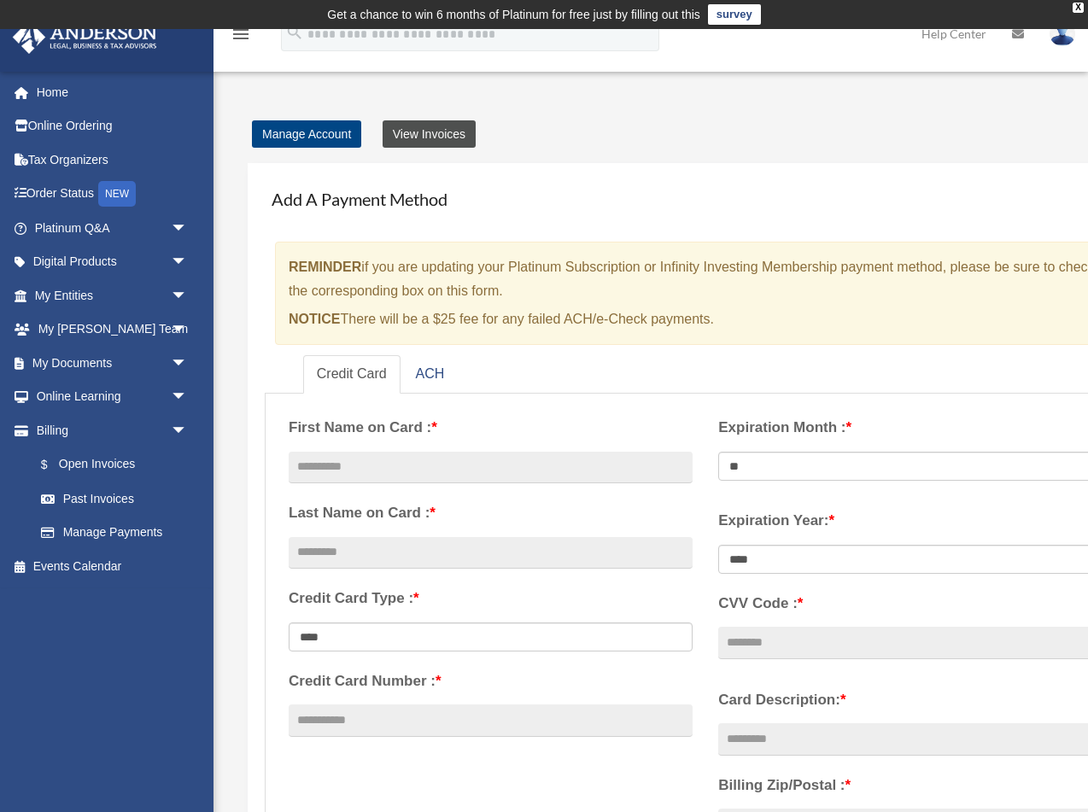
click at [445, 133] on link "View Invoices" at bounding box center [429, 133] width 93 height 27
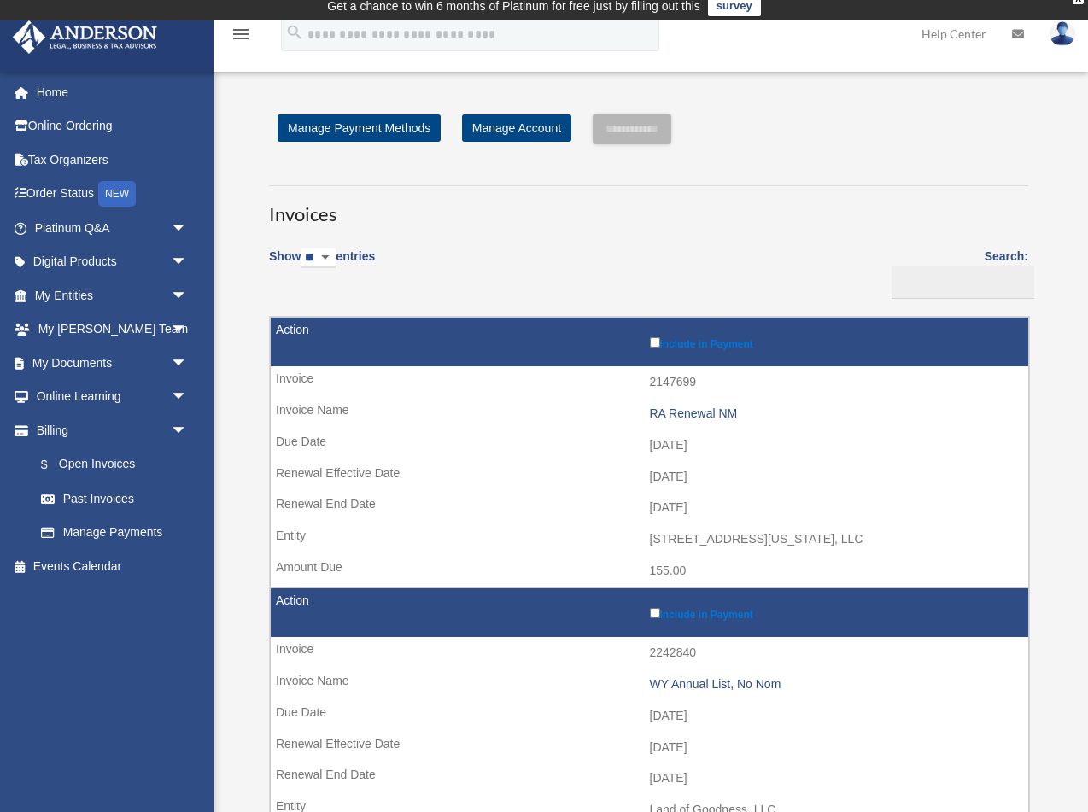
scroll to position [7, 0]
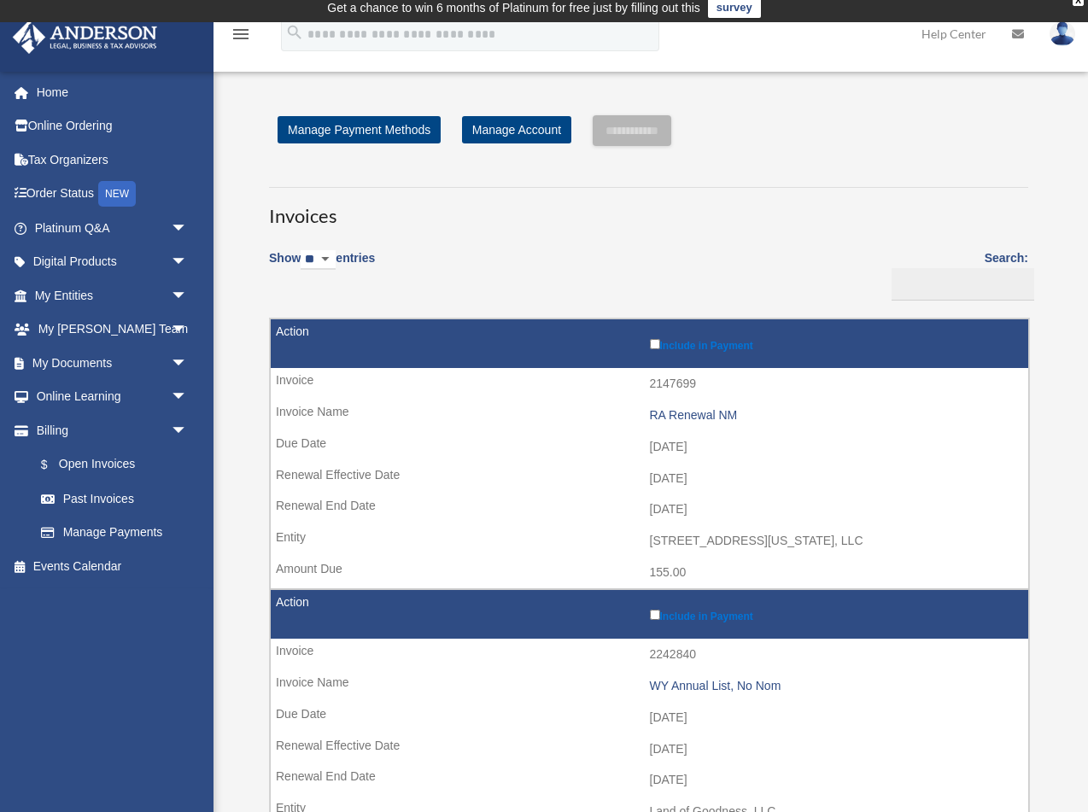
click at [1065, 40] on img at bounding box center [1063, 33] width 26 height 25
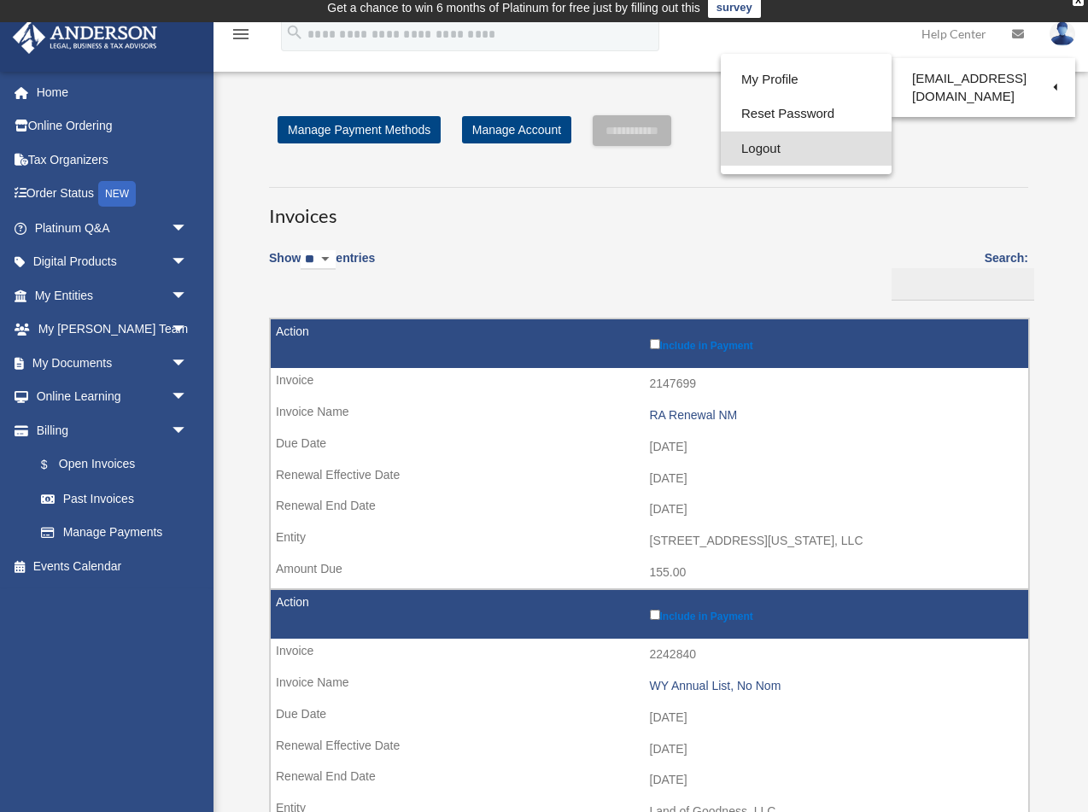
click at [765, 144] on link "Logout" at bounding box center [806, 149] width 171 height 35
